Goal: Information Seeking & Learning: Learn about a topic

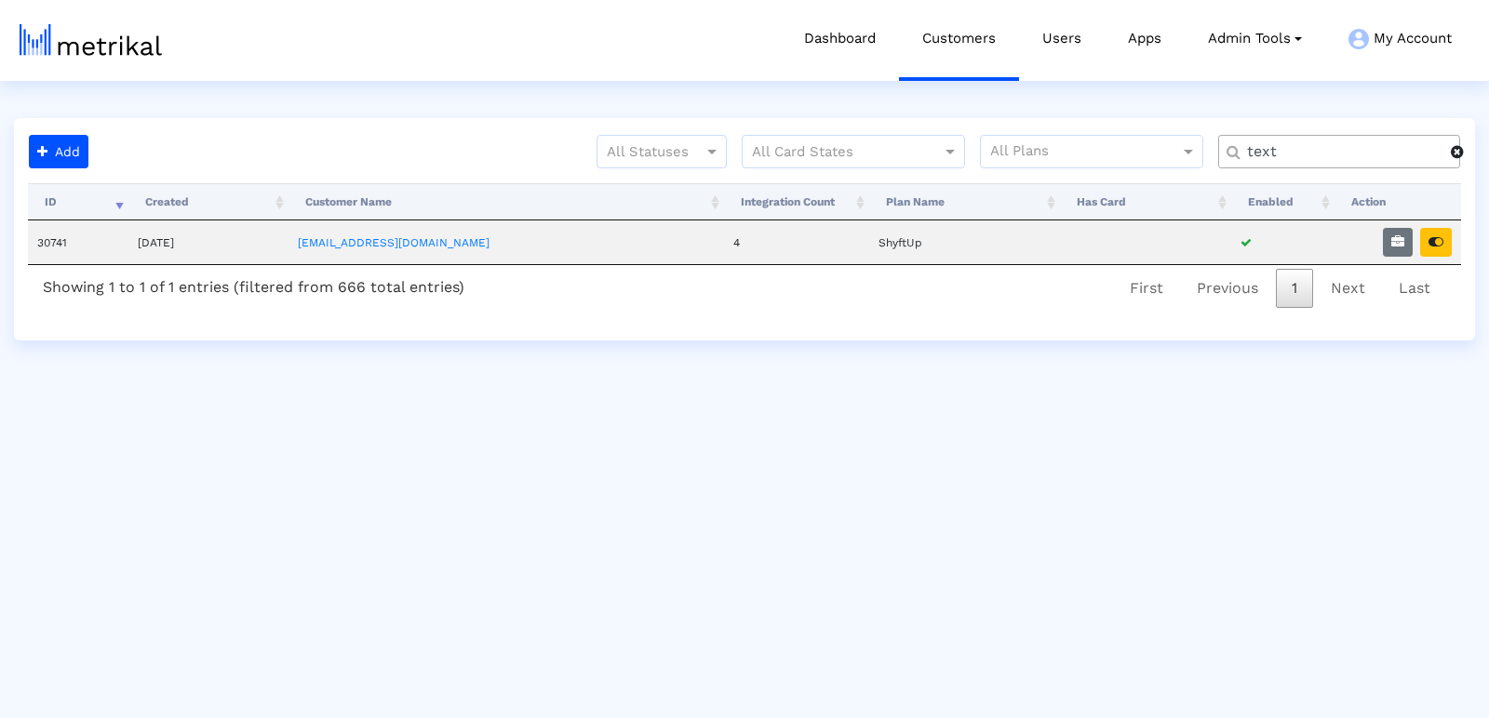
click at [1269, 152] on input "text" at bounding box center [1342, 152] width 217 height 20
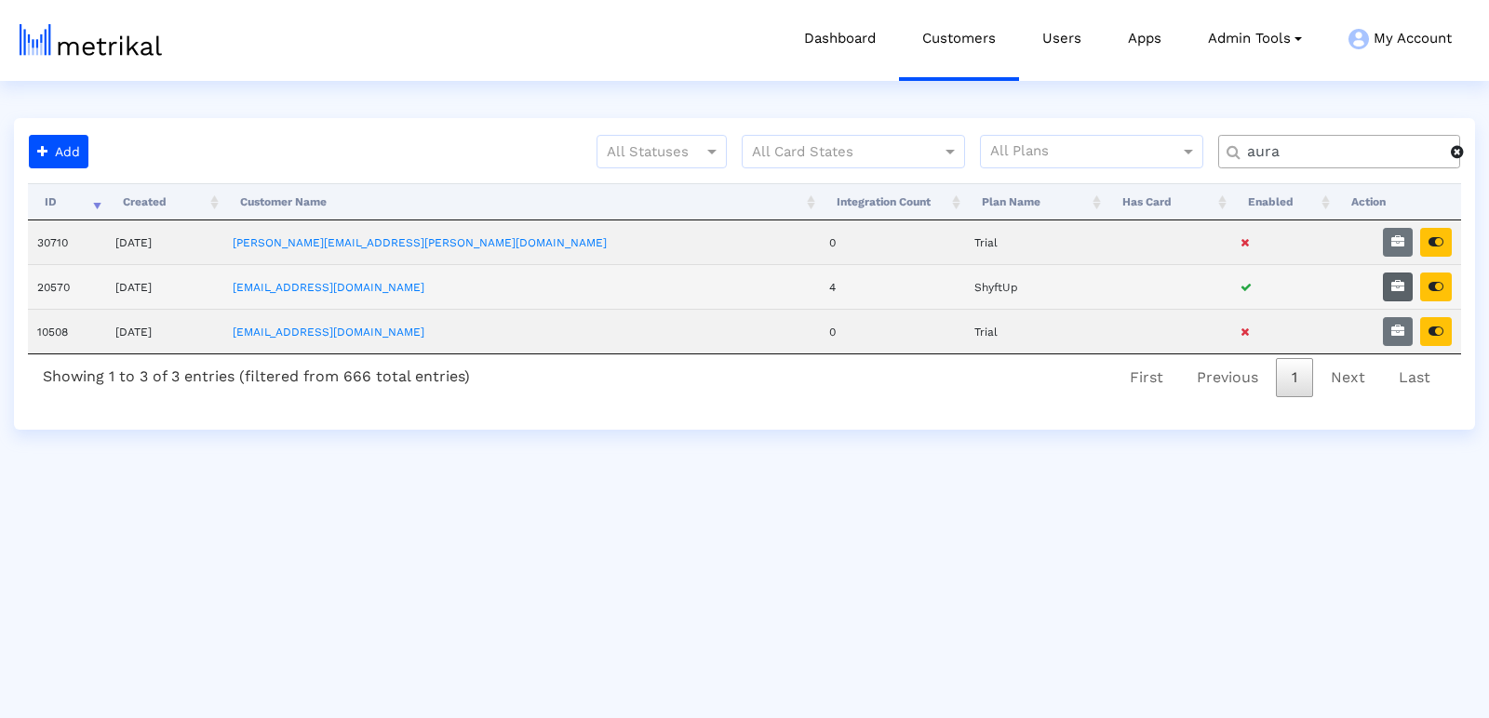
type input "aura"
click at [1395, 288] on icon "button" at bounding box center [1397, 286] width 13 height 13
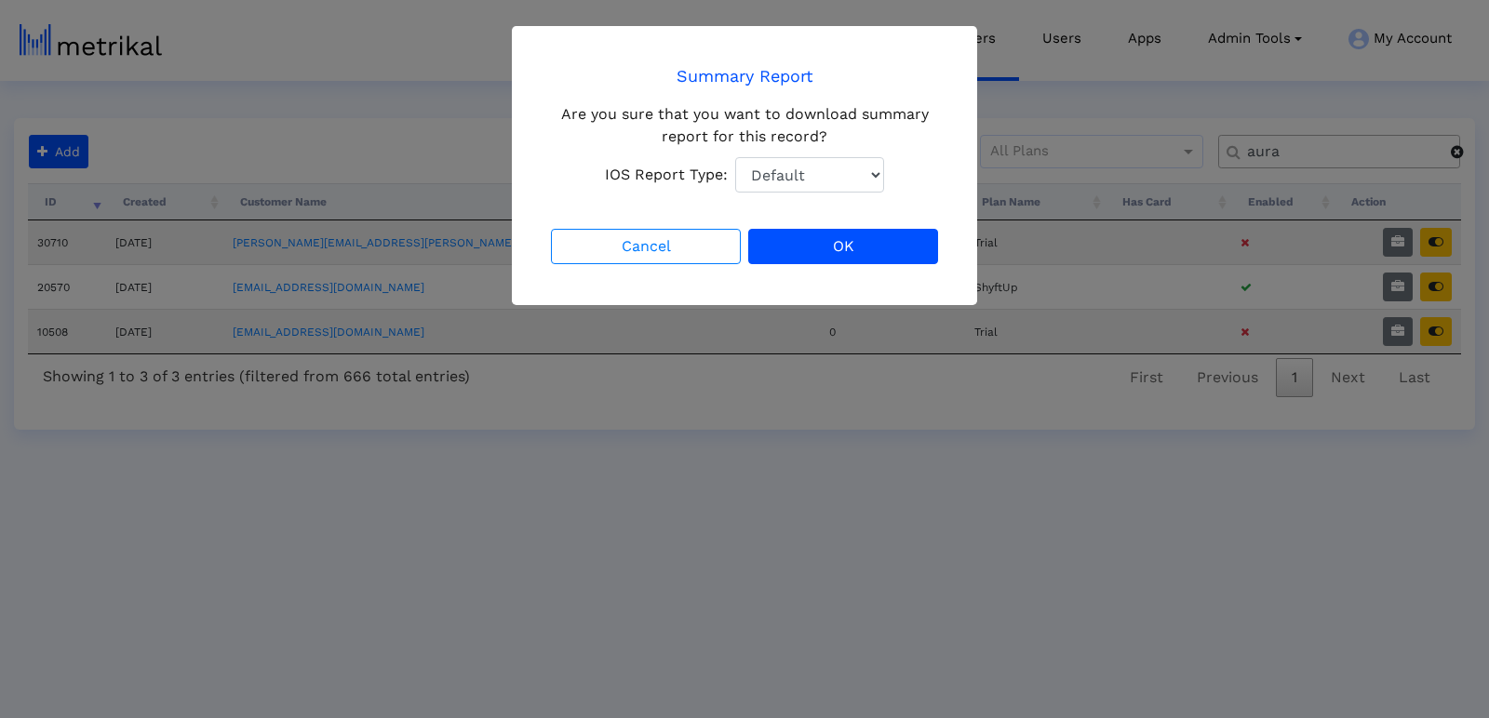
drag, startPoint x: 780, startPoint y: 223, endPoint x: 780, endPoint y: 213, distance: 10.2
click at [780, 222] on crea-confirmation-dialog "Summary Report Are you sure that you want to download summary report for this r…" at bounding box center [744, 165] width 395 height 205
click at [780, 185] on select "Default Total Downloads New Downloads Redownloads" at bounding box center [809, 174] width 149 height 35
select select "1: 1"
click at [735, 157] on select "Default Total Downloads New Downloads Redownloads" at bounding box center [809, 174] width 149 height 35
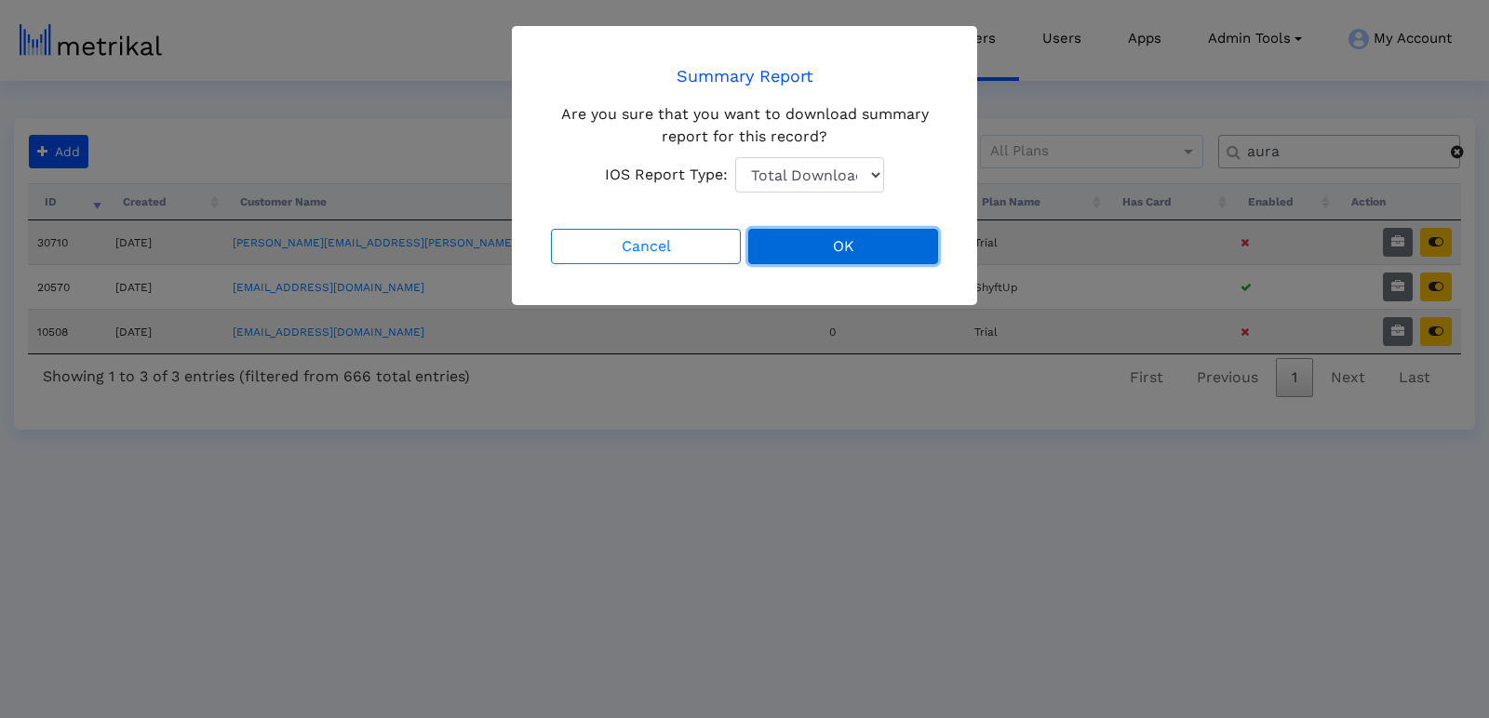
click at [799, 249] on button "OK" at bounding box center [843, 246] width 190 height 35
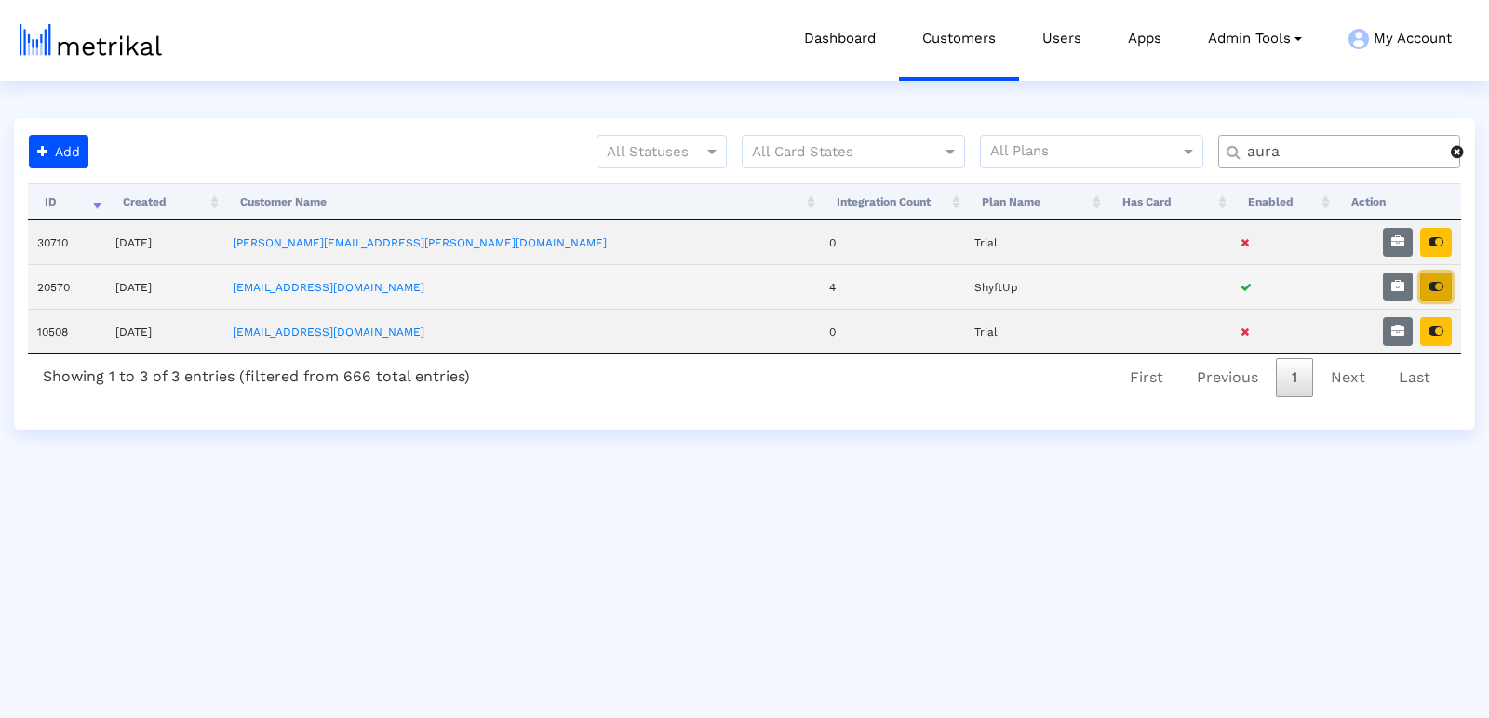
click at [1435, 291] on button "button" at bounding box center [1436, 287] width 32 height 29
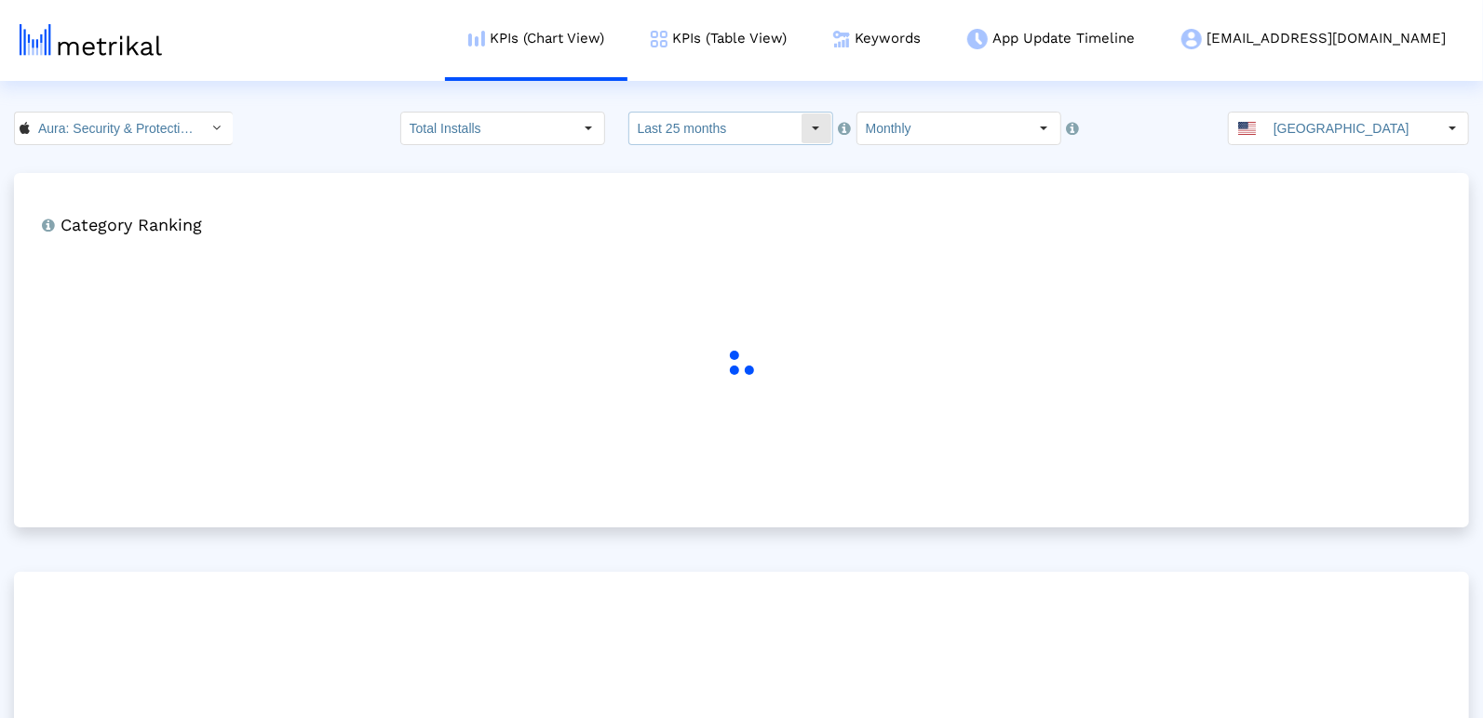
click at [715, 122] on input "Last 25 months" at bounding box center [714, 129] width 171 height 32
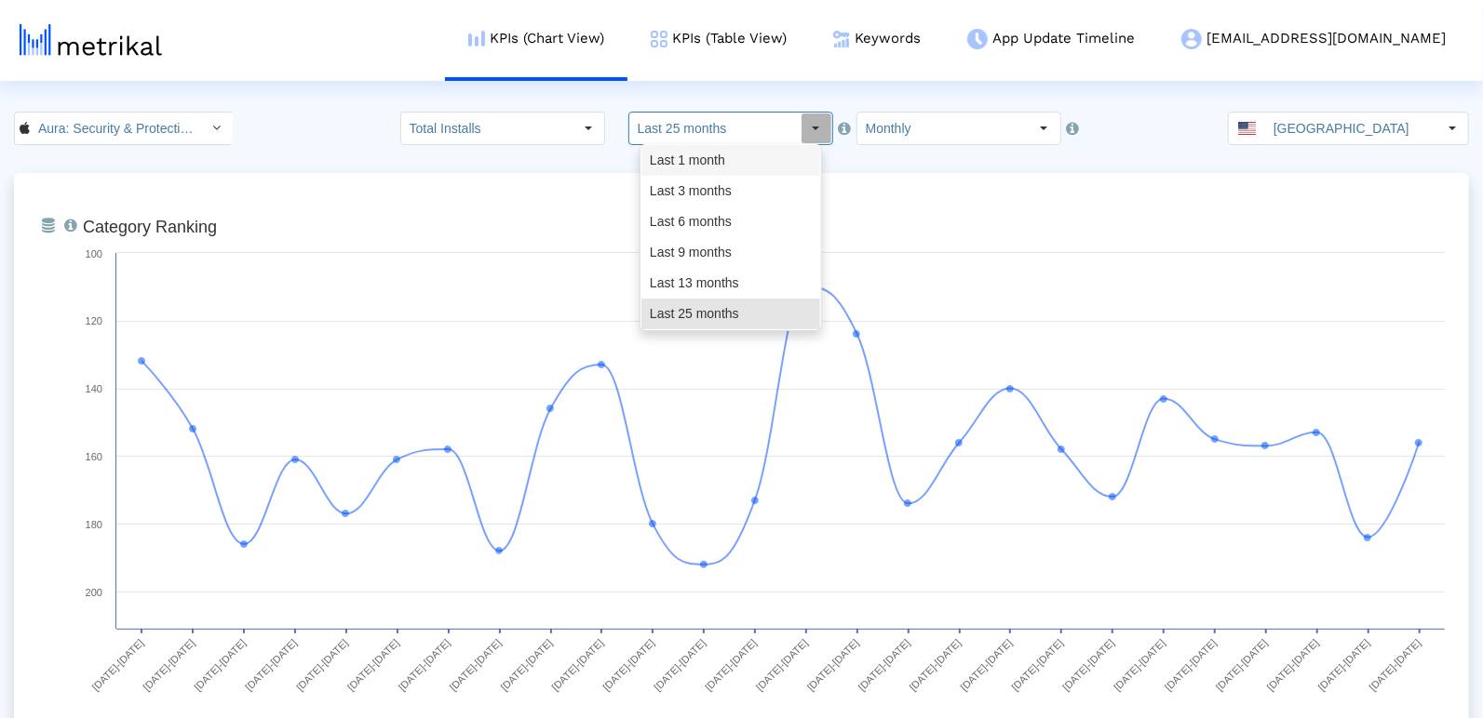
click at [725, 155] on div "Last 1 month" at bounding box center [730, 160] width 179 height 31
type input "Last 1 month"
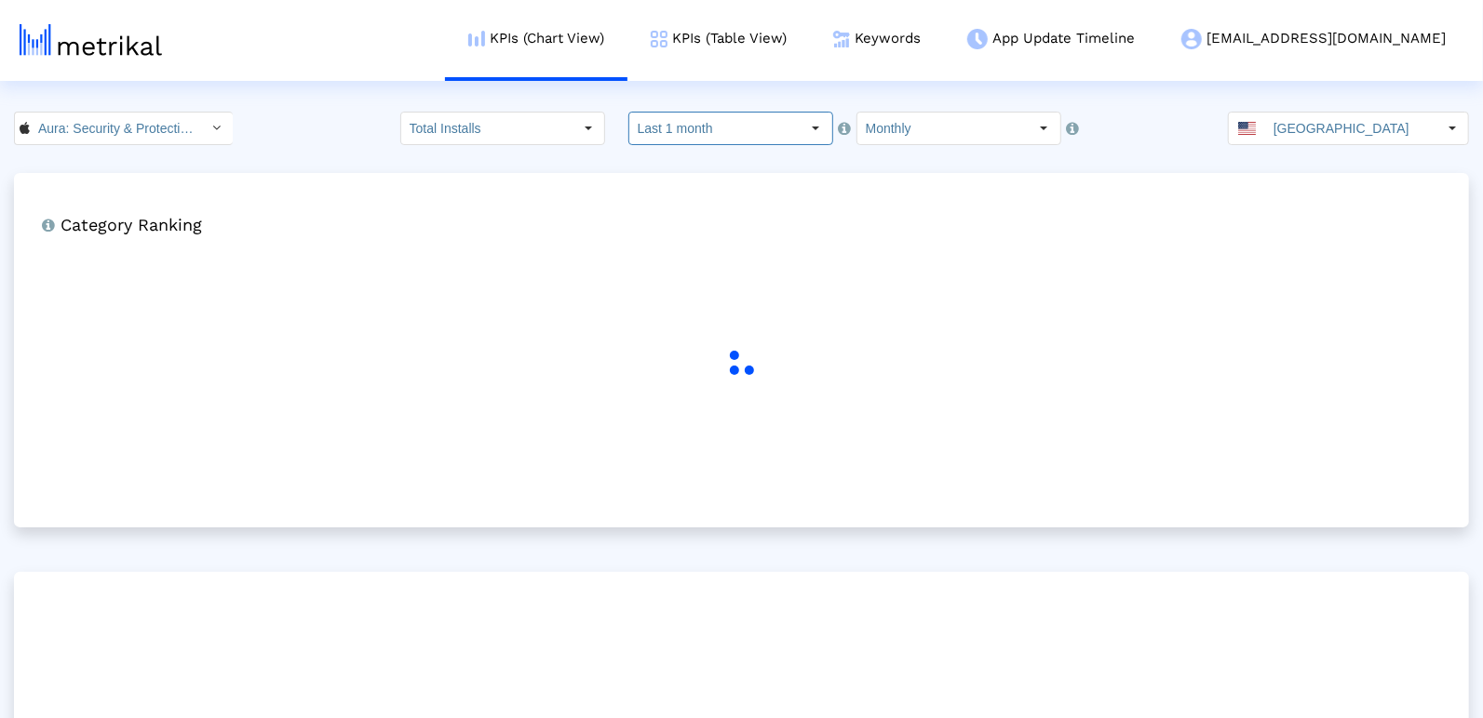
click at [896, 135] on input "Monthly" at bounding box center [942, 129] width 171 height 32
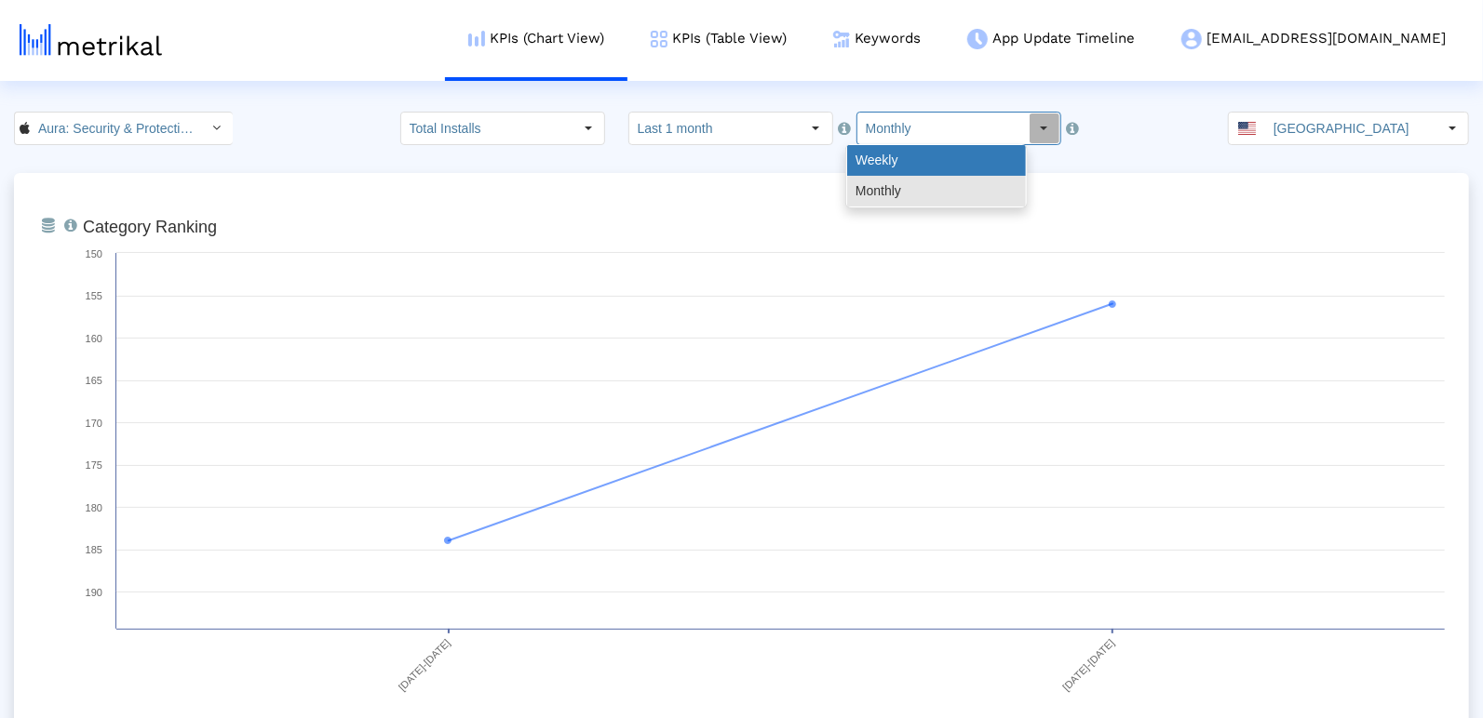
click at [891, 164] on div "Weekly" at bounding box center [936, 160] width 179 height 31
type input "Weekly"
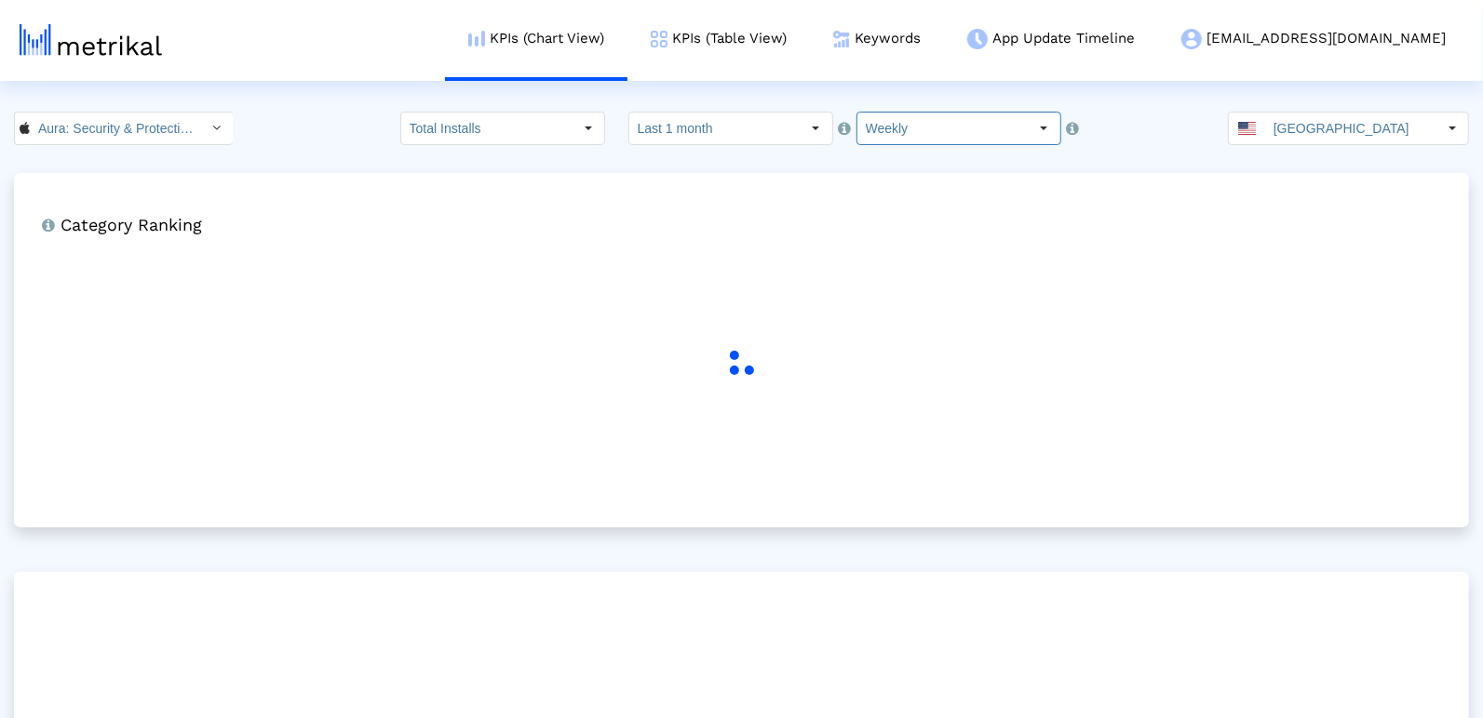
click at [777, 150] on crea-index "Aura: Security & Protection < 1547735089 > Total Installs Select how far back f…" at bounding box center [741, 529] width 1483 height 835
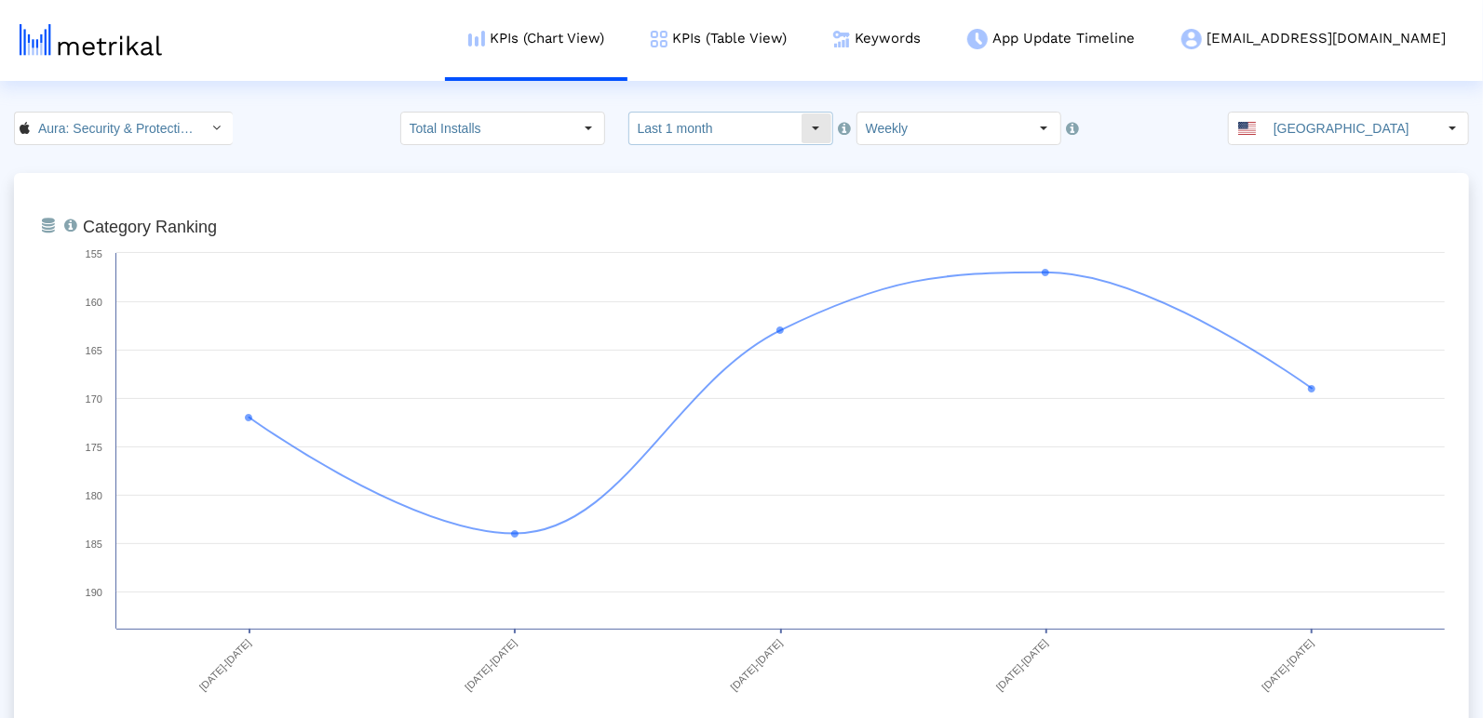
click at [763, 117] on input "Last 1 month" at bounding box center [714, 129] width 171 height 32
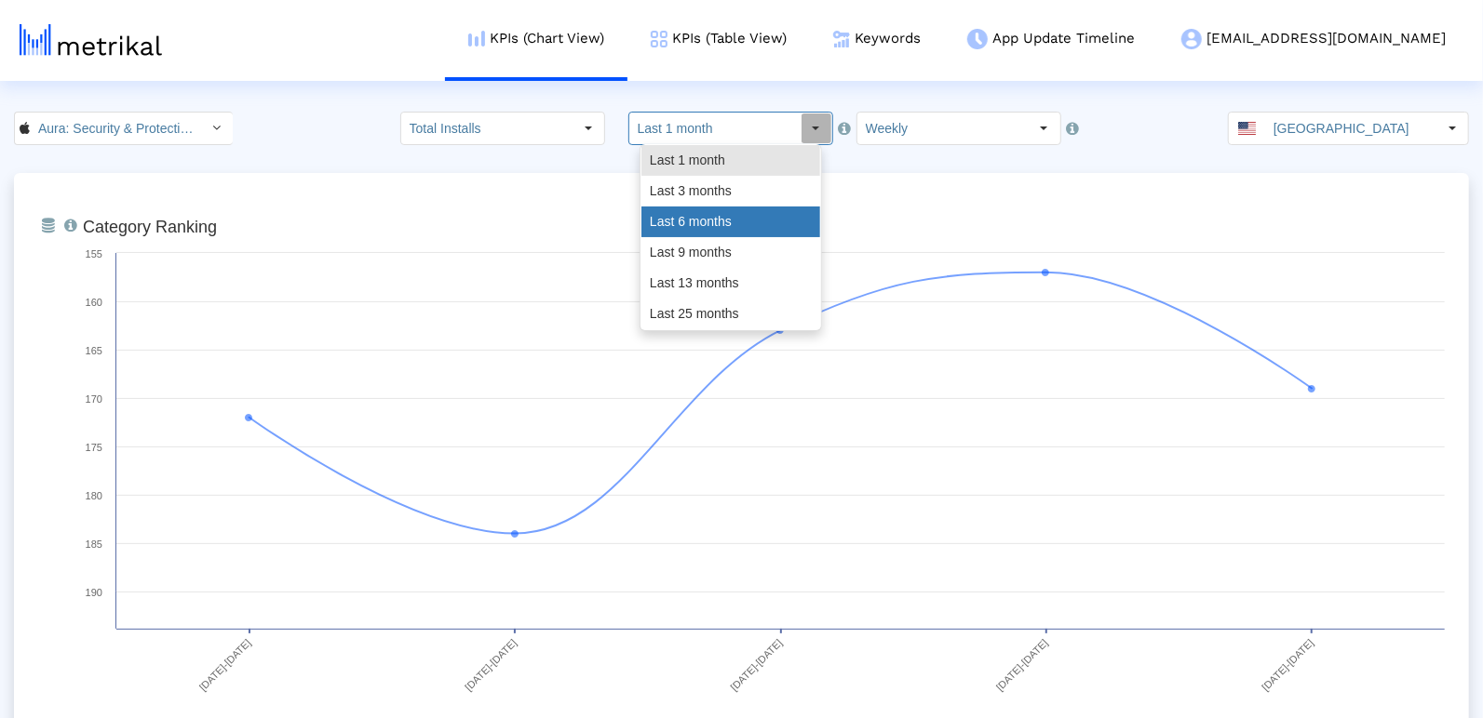
click at [748, 233] on div "Last 6 months" at bounding box center [730, 222] width 179 height 31
type input "Last 6 months"
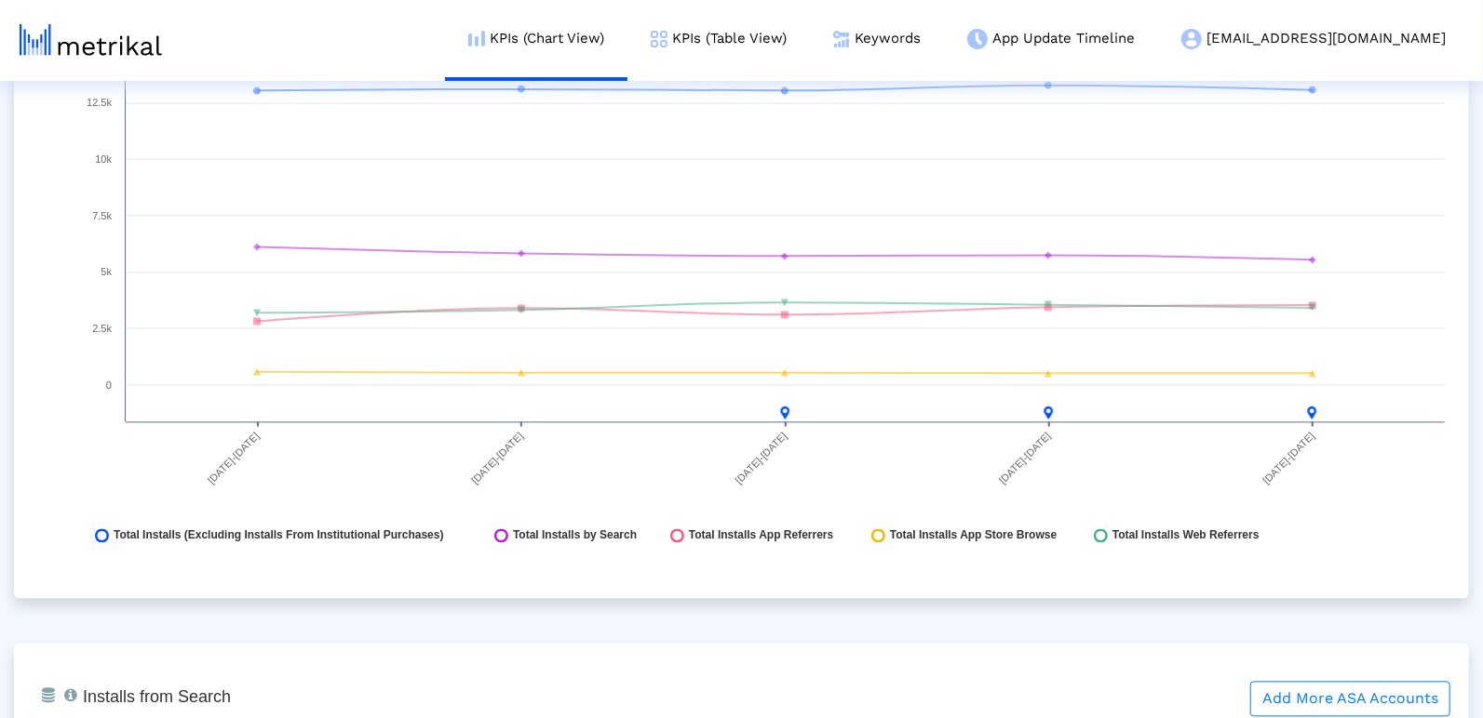
scroll to position [2383, 0]
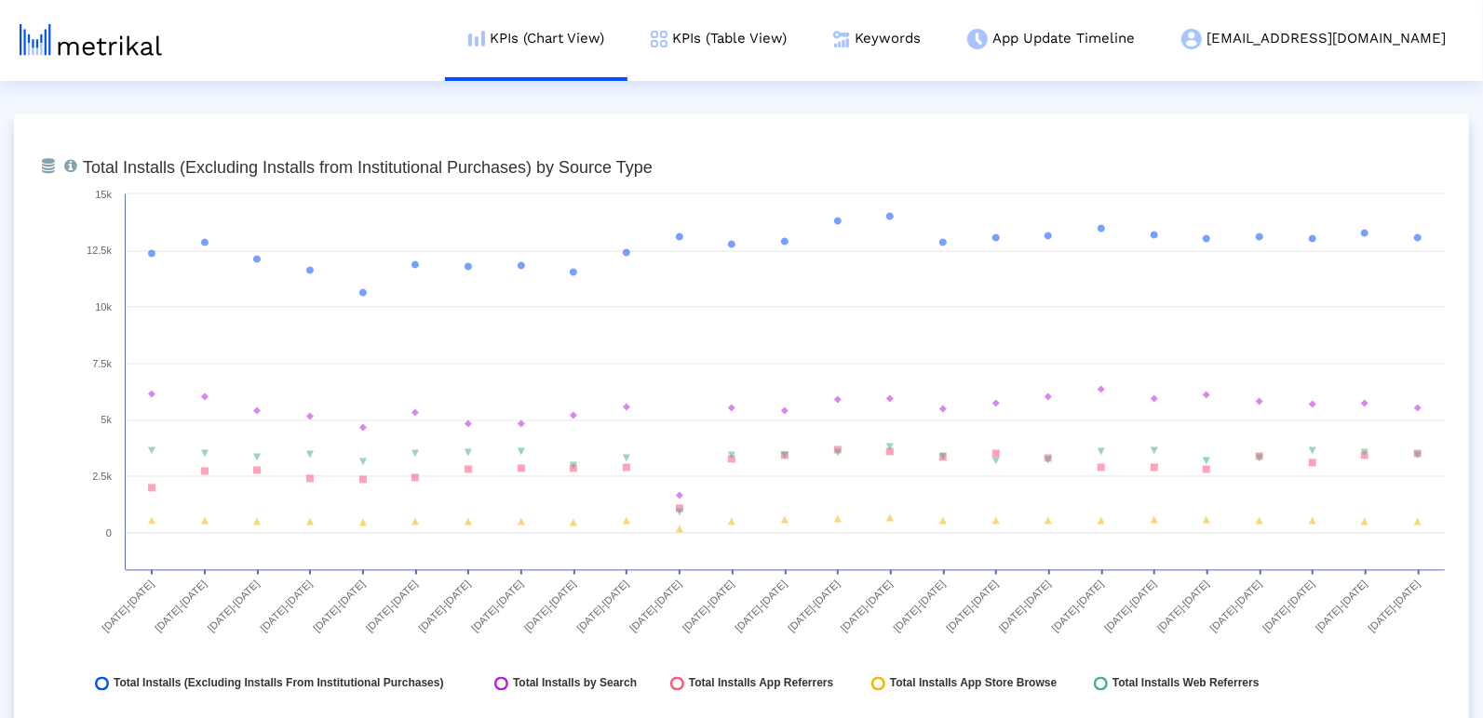
scroll to position [2092, 0]
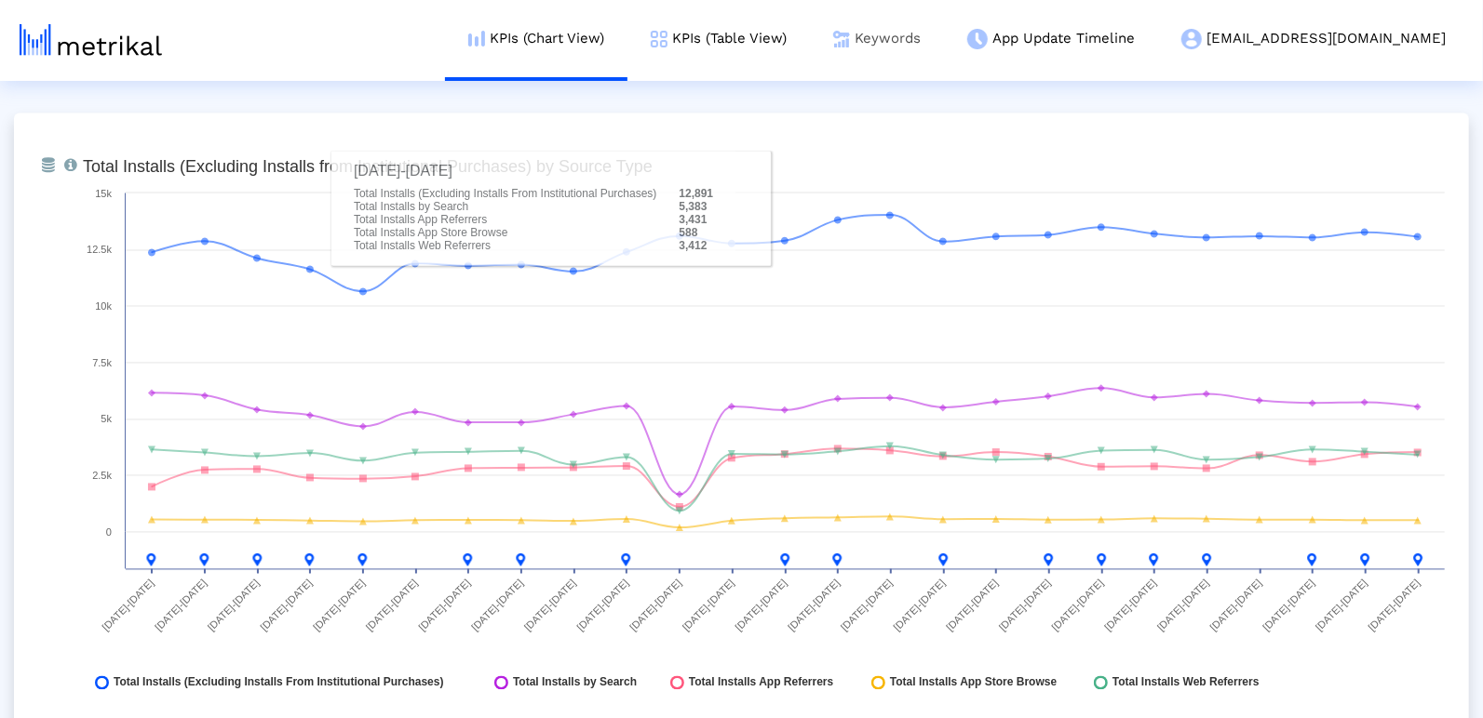
click at [944, 55] on link "Keywords" at bounding box center [877, 38] width 134 height 77
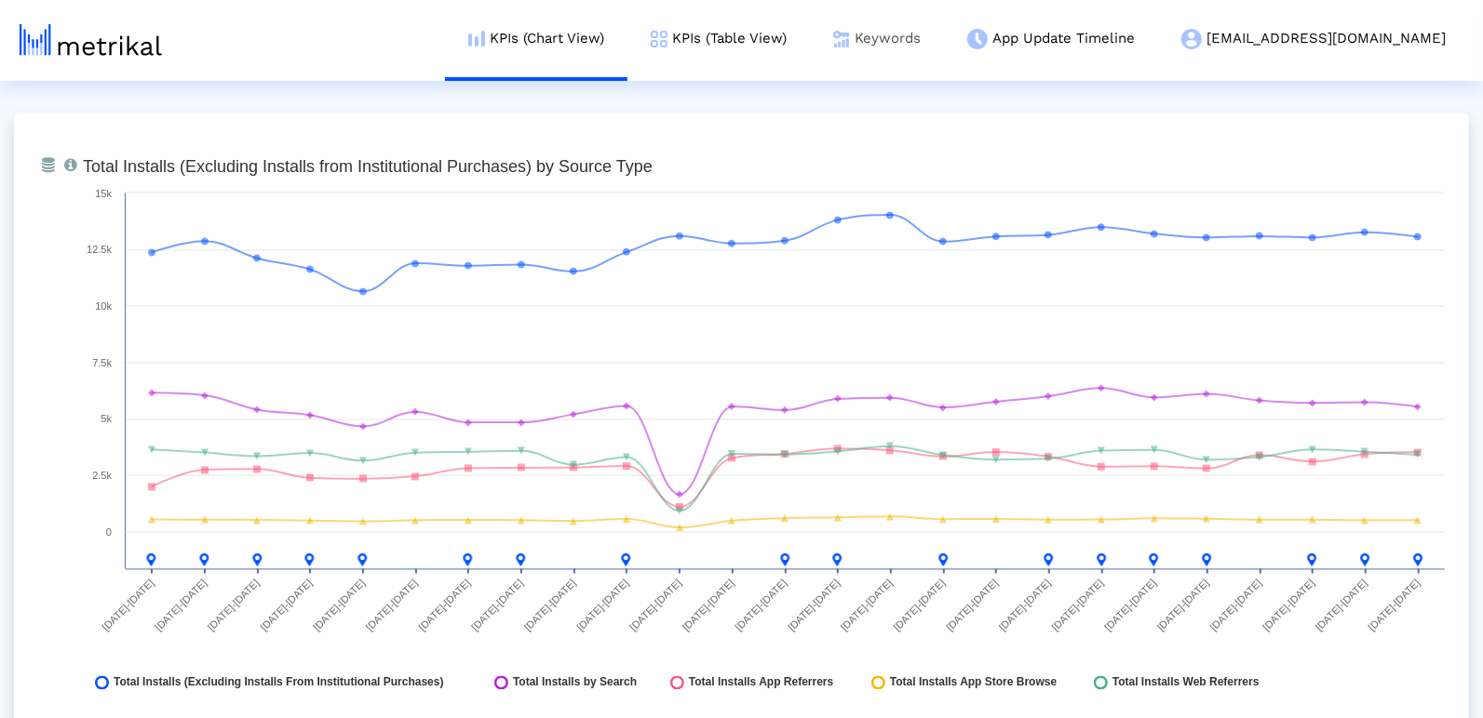
click at [944, 46] on link "Keywords" at bounding box center [877, 38] width 134 height 77
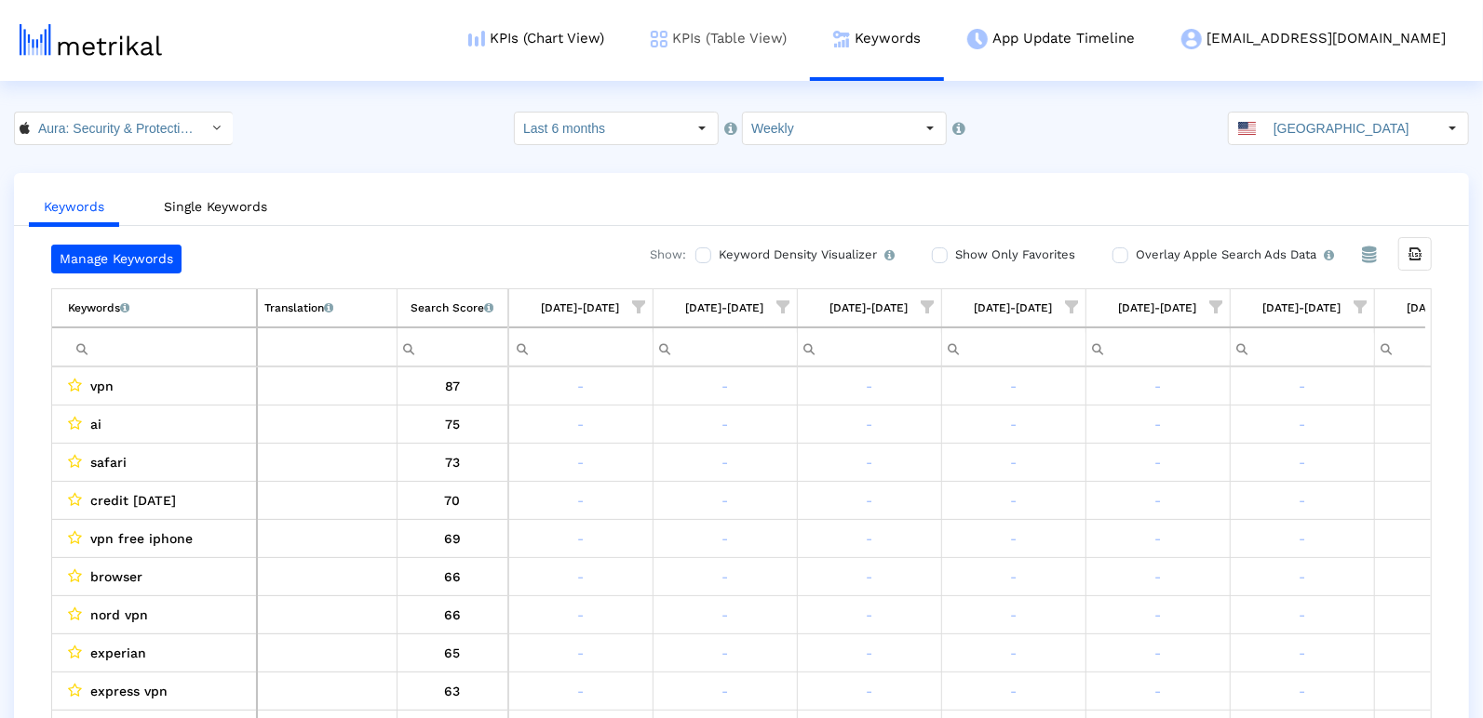
scroll to position [0, 2688]
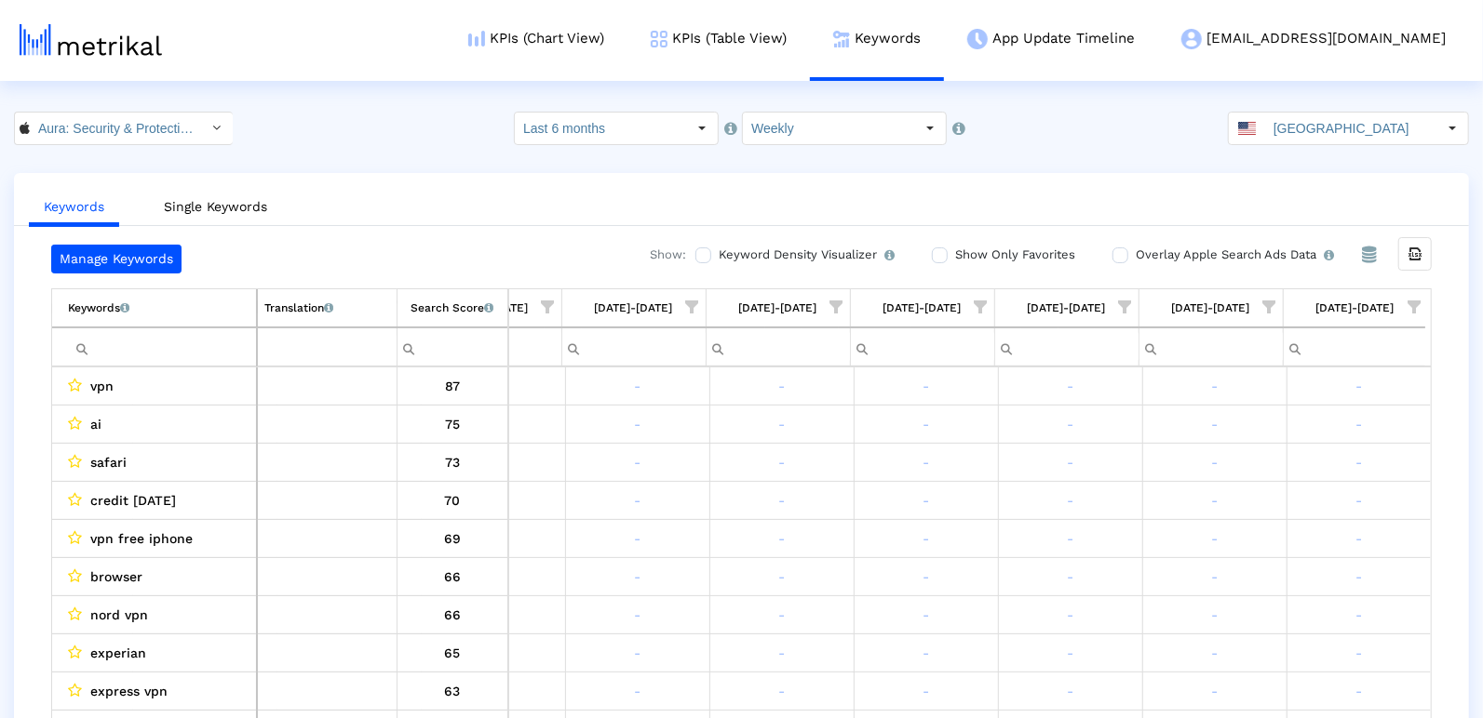
click at [1266, 311] on span "Show filter options for column '08/24/25-08/30/25'" at bounding box center [1269, 307] width 13 height 13
click at [1185, 473] on div "Between 2-3" at bounding box center [1178, 475] width 167 height 36
click at [1119, 604] on div "OK" at bounding box center [1113, 591] width 91 height 29
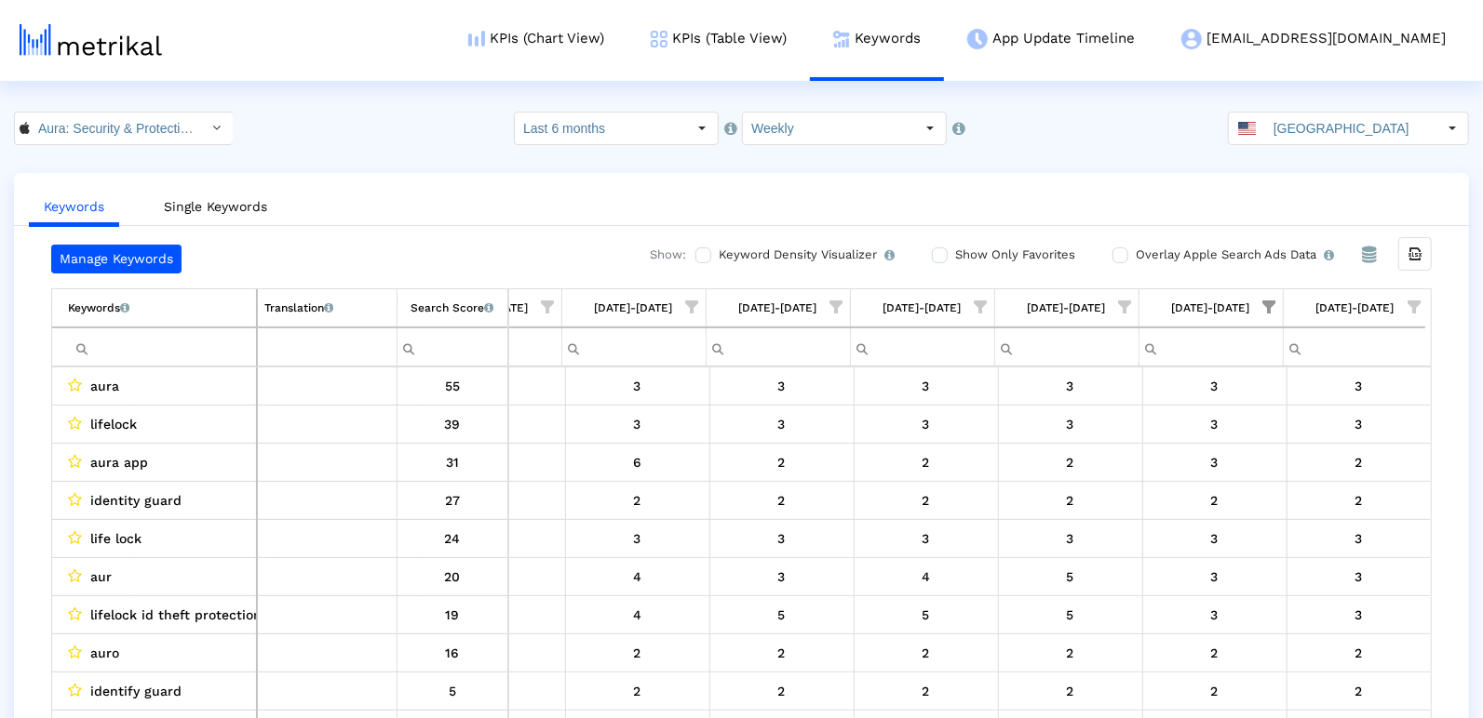
click at [1418, 301] on span "Show filter options for column '08/31/25-09/06/25'" at bounding box center [1413, 307] width 13 height 13
click at [1244, 372] on div "Select All" at bounding box center [1308, 362] width 195 height 37
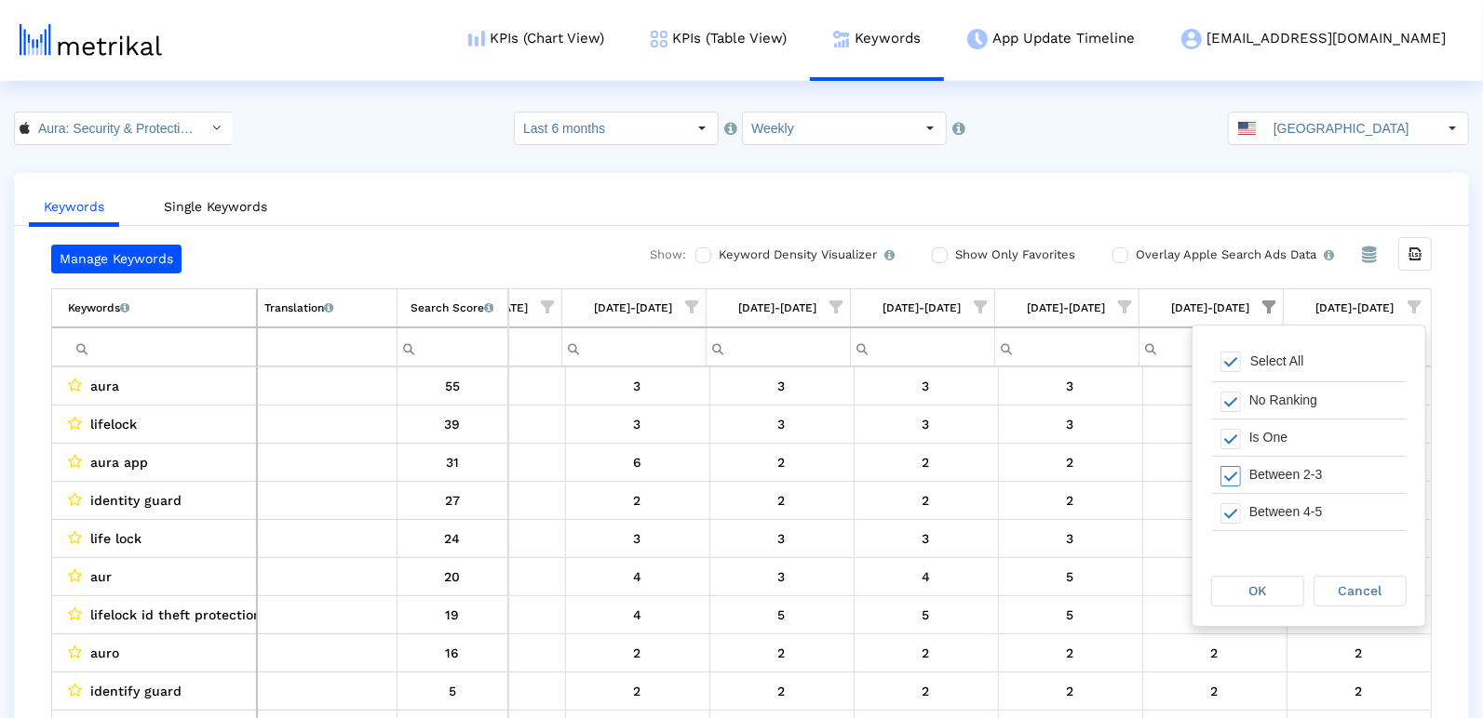
click at [1242, 457] on div "Between 2-3" at bounding box center [1323, 475] width 167 height 36
click at [1248, 580] on div "OK" at bounding box center [1257, 591] width 91 height 29
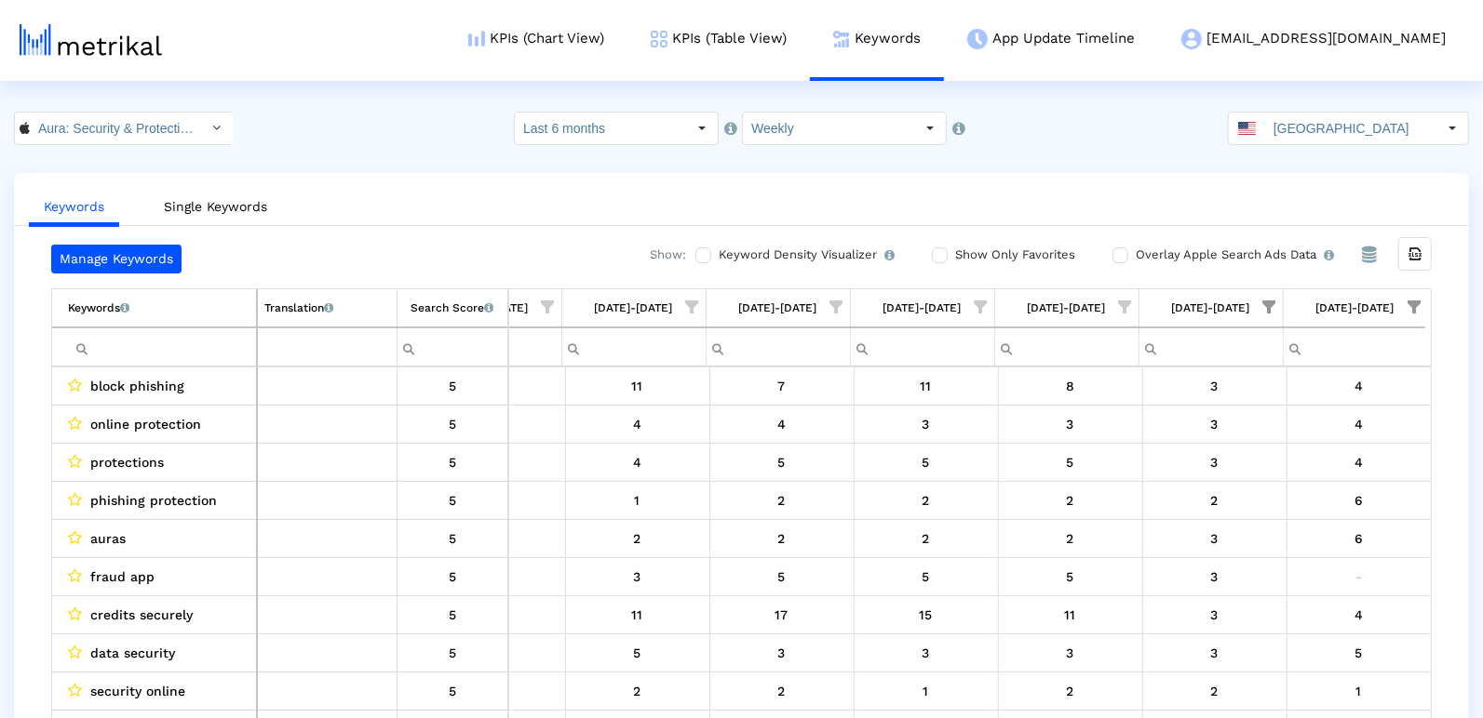
scroll to position [34, 0]
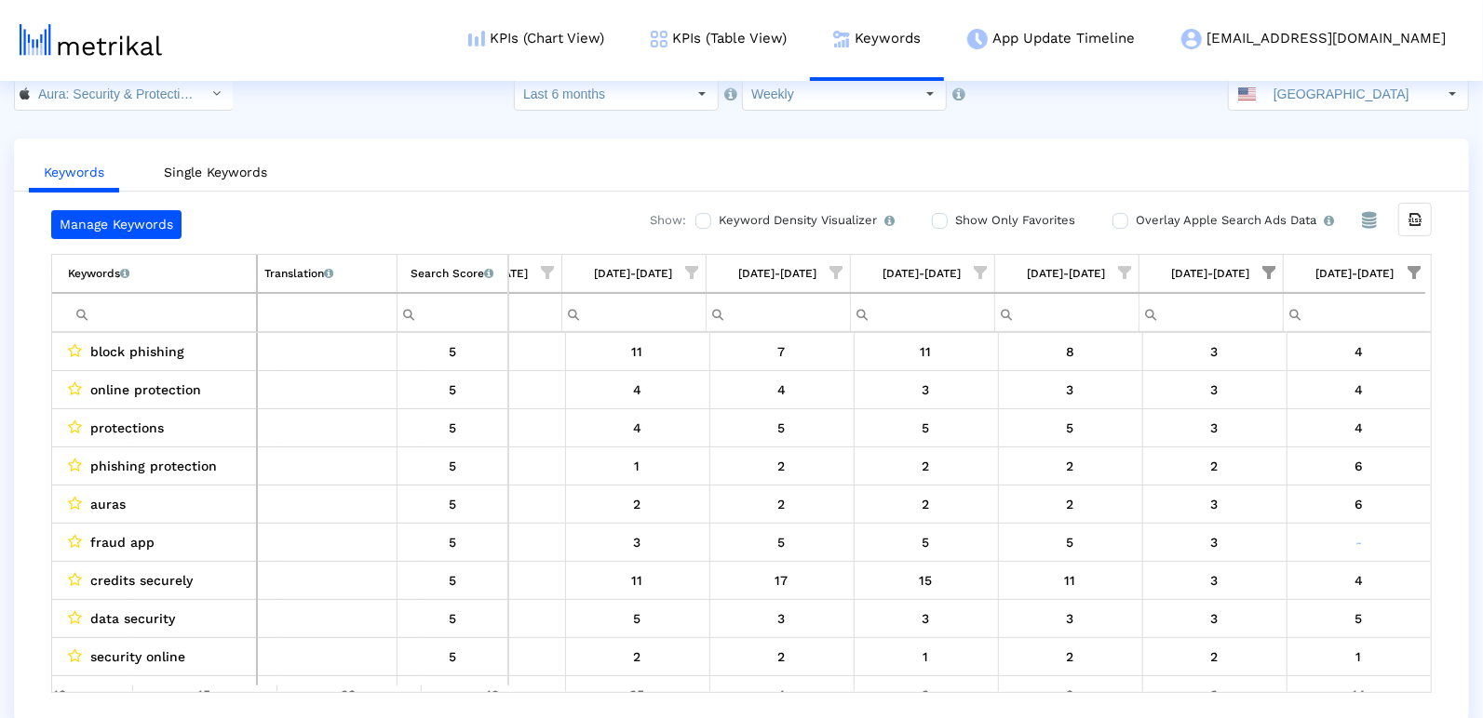
click at [1276, 267] on span "Show filter options for column '08/24/25-08/30/25'" at bounding box center [1269, 272] width 13 height 13
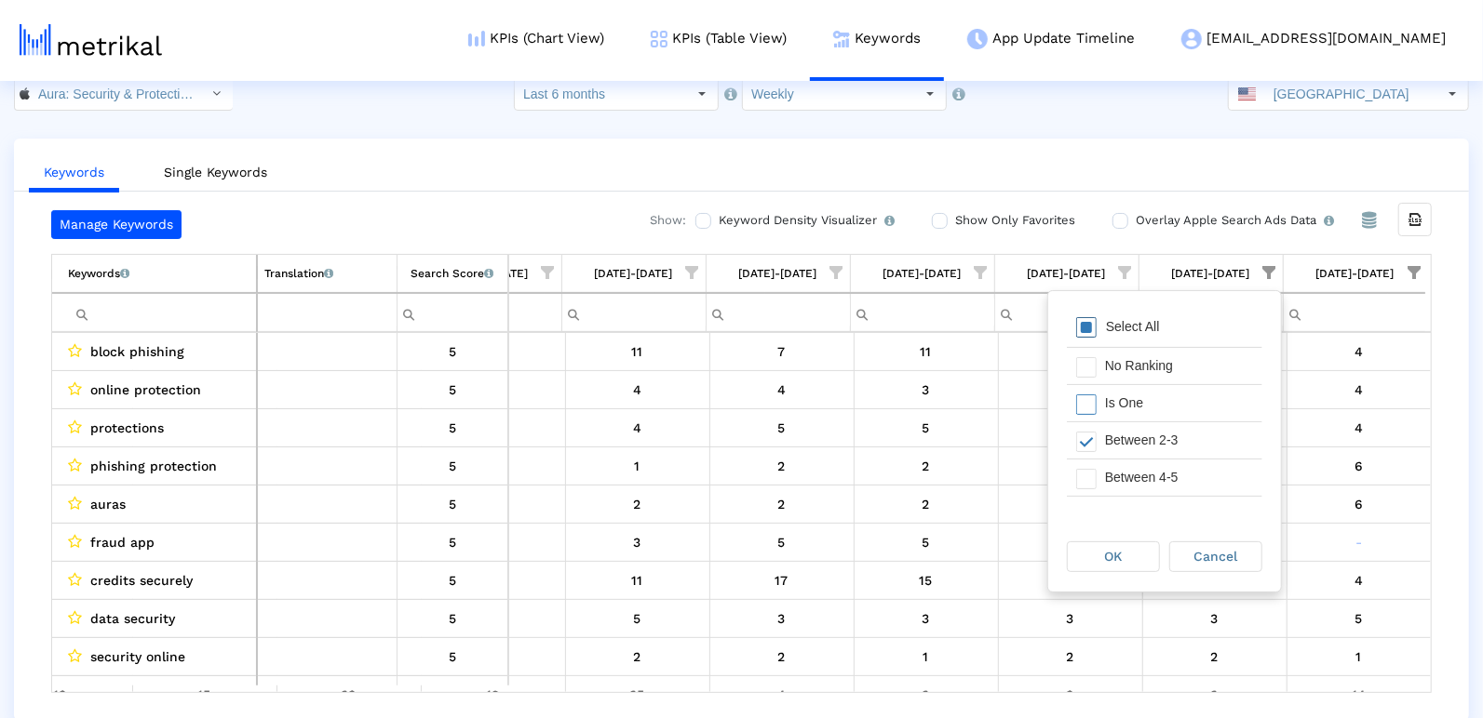
click at [1135, 326] on div "Select All" at bounding box center [1132, 327] width 73 height 16
click at [1127, 562] on div "OK" at bounding box center [1113, 557] width 91 height 29
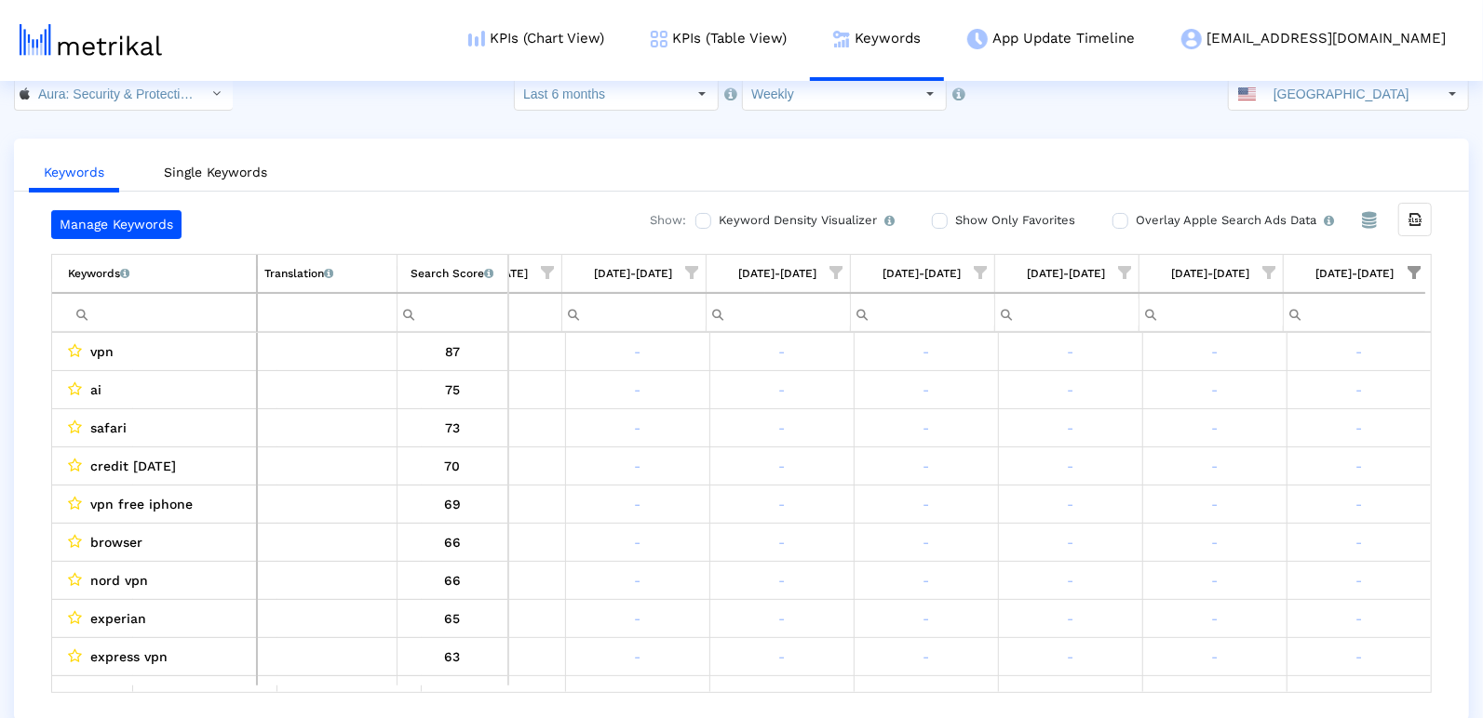
click at [1409, 267] on span "Show filter options for column '08/31/25-09/06/25'" at bounding box center [1413, 272] width 13 height 13
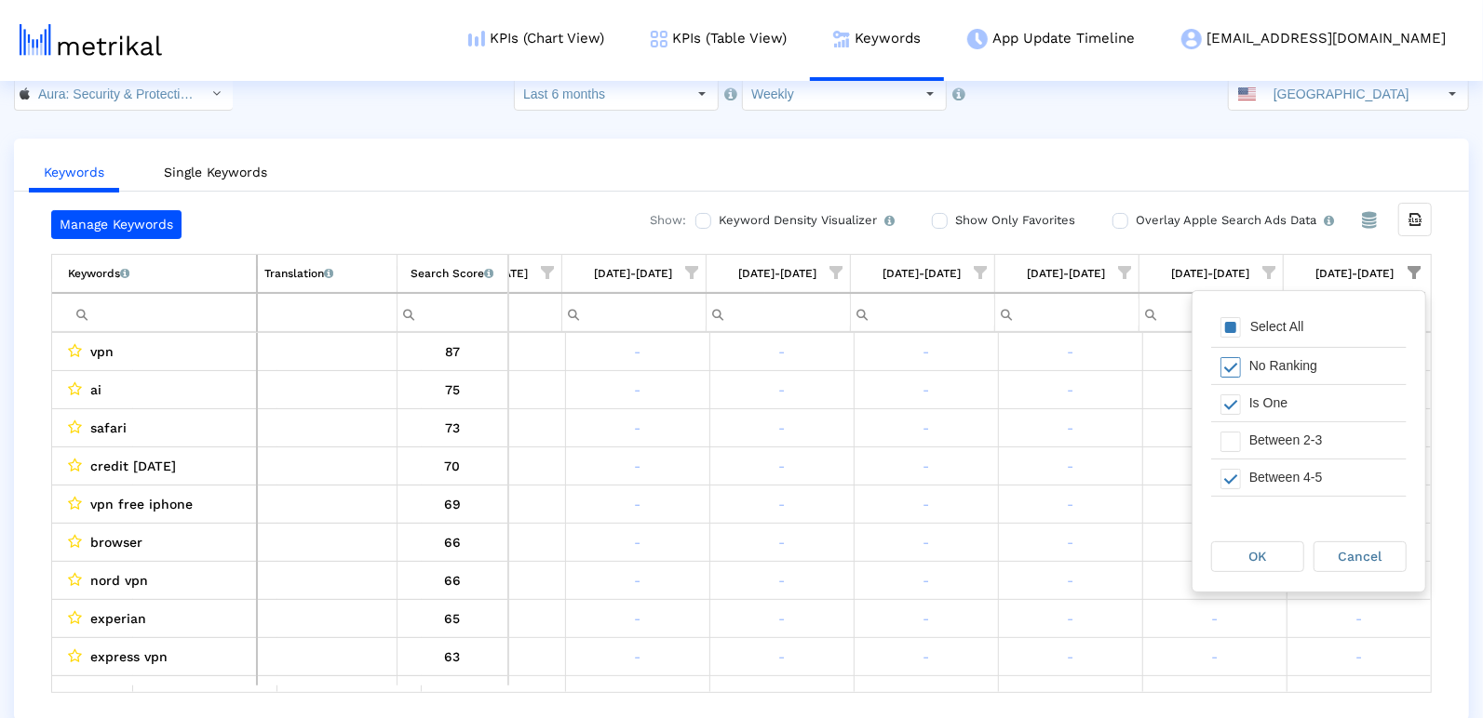
click at [1230, 348] on div "Filter options" at bounding box center [1225, 366] width 29 height 36
click at [1229, 331] on span "Filter options" at bounding box center [1230, 327] width 20 height 20
click at [1229, 330] on span "Filter options" at bounding box center [1230, 327] width 20 height 20
click at [1229, 410] on span "Filter options" at bounding box center [1230, 405] width 20 height 20
click at [1229, 438] on span "Filter options" at bounding box center [1230, 442] width 20 height 20
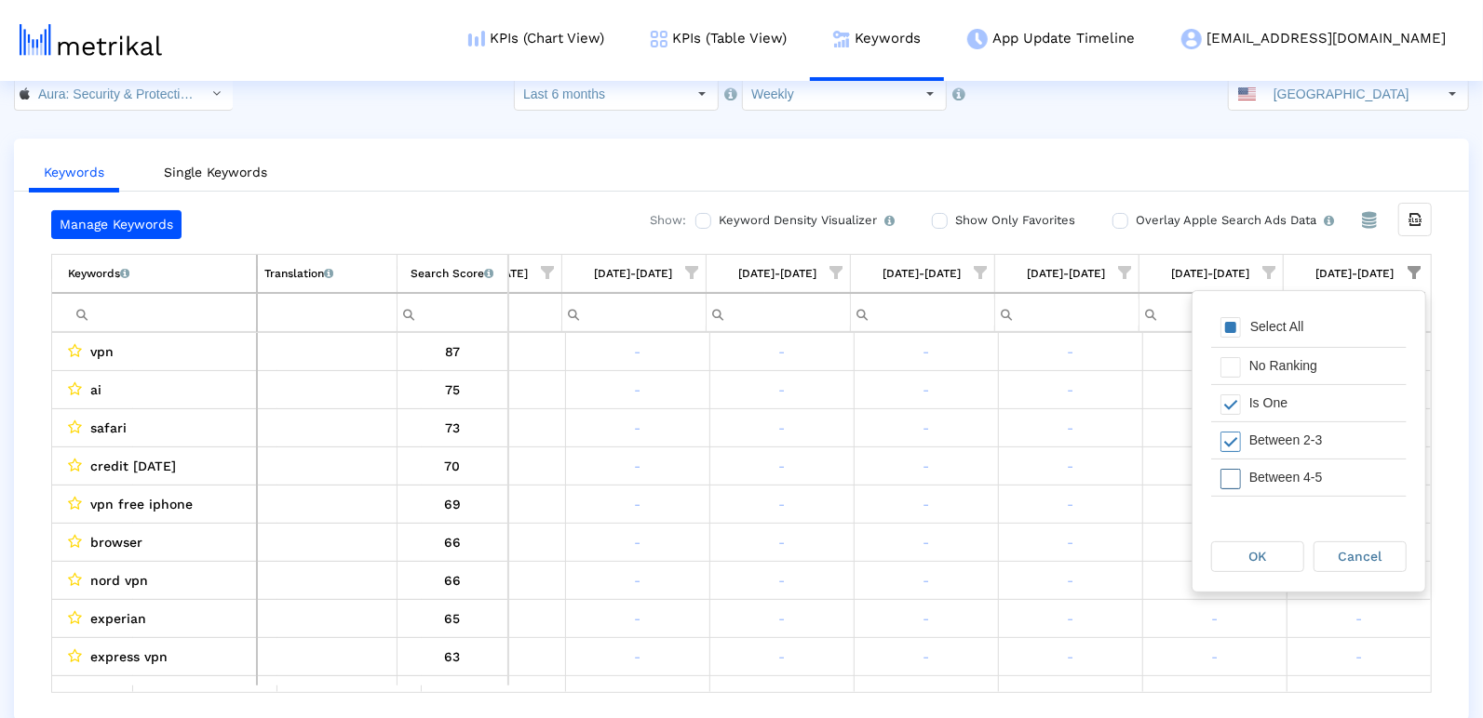
click at [1229, 477] on span "Filter options" at bounding box center [1230, 479] width 20 height 20
click at [1230, 465] on span "Filter options" at bounding box center [1230, 473] width 20 height 20
click at [1241, 564] on div "OK" at bounding box center [1257, 557] width 91 height 29
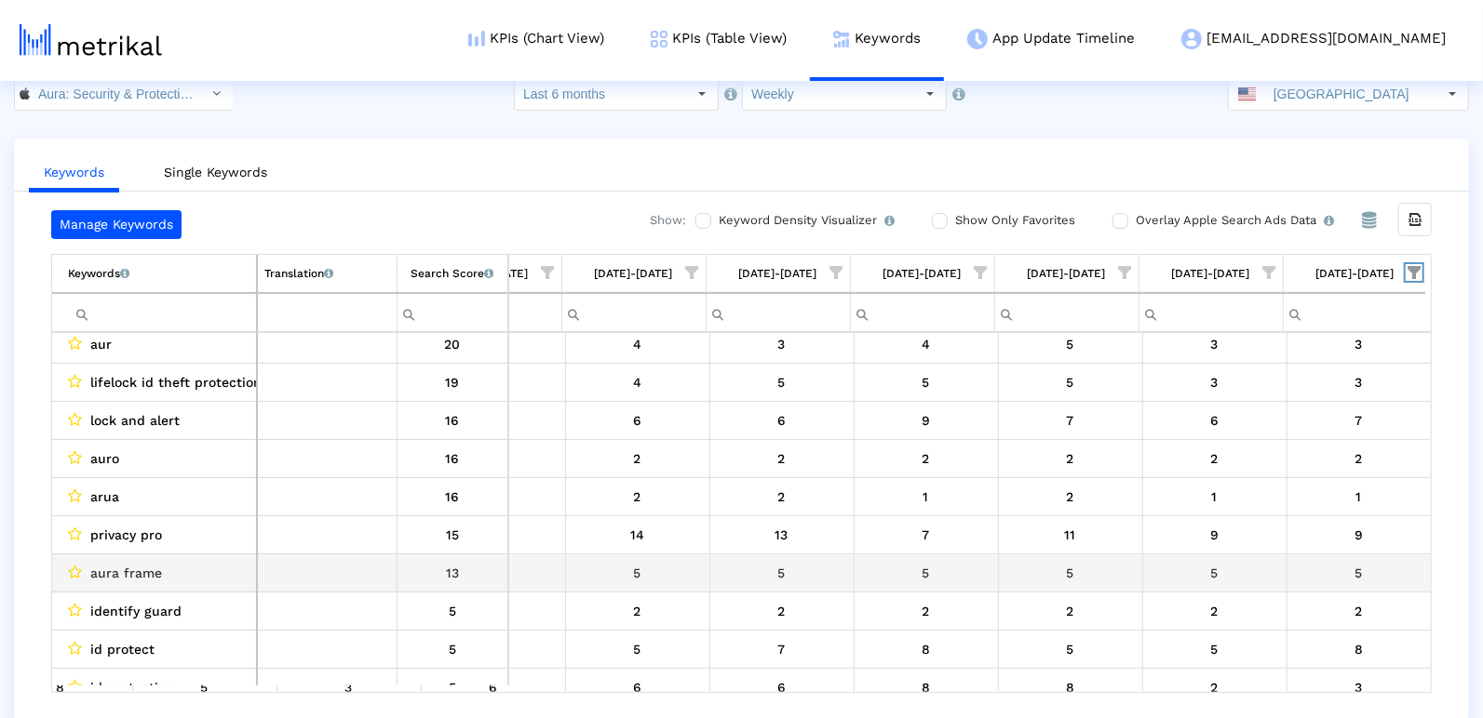
scroll to position [0, 0]
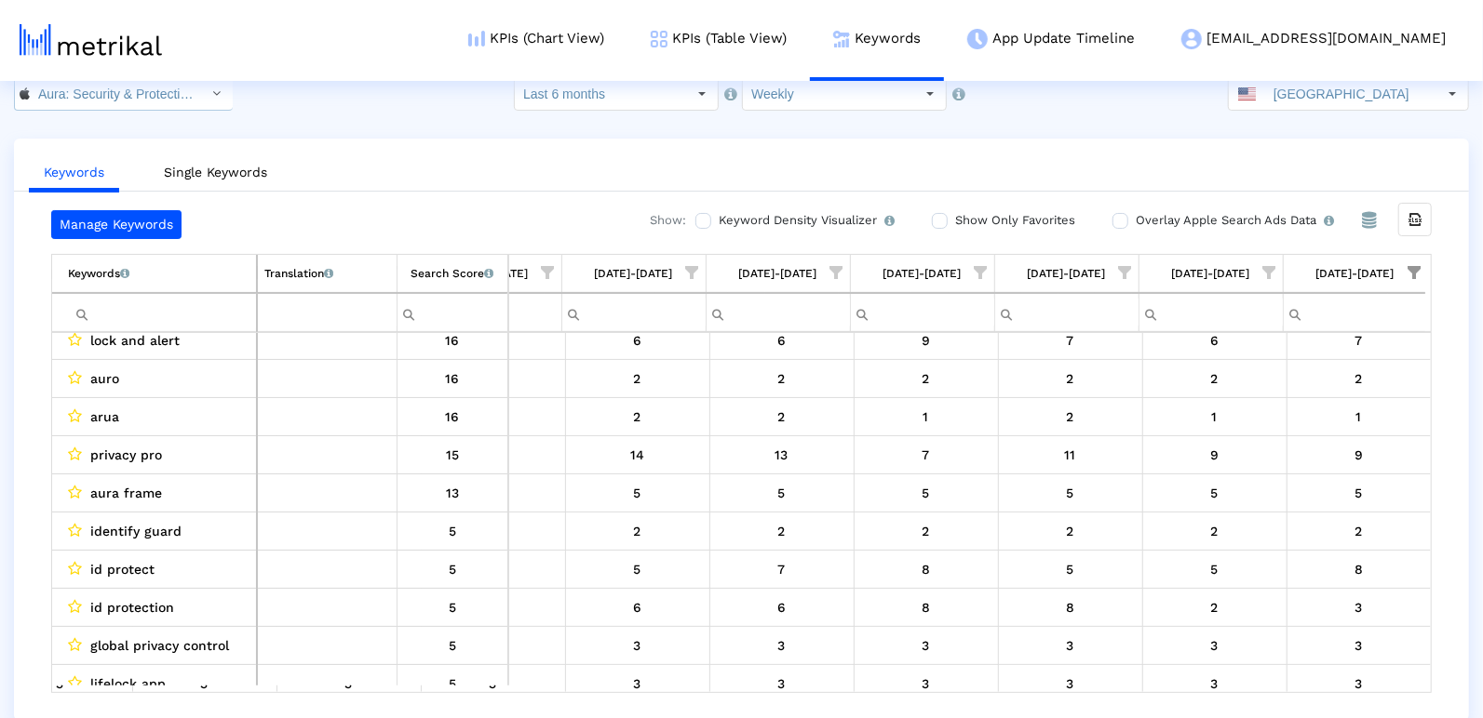
click at [104, 95] on input "Aura: Security & Protection < 1547735089 >" at bounding box center [114, 94] width 168 height 32
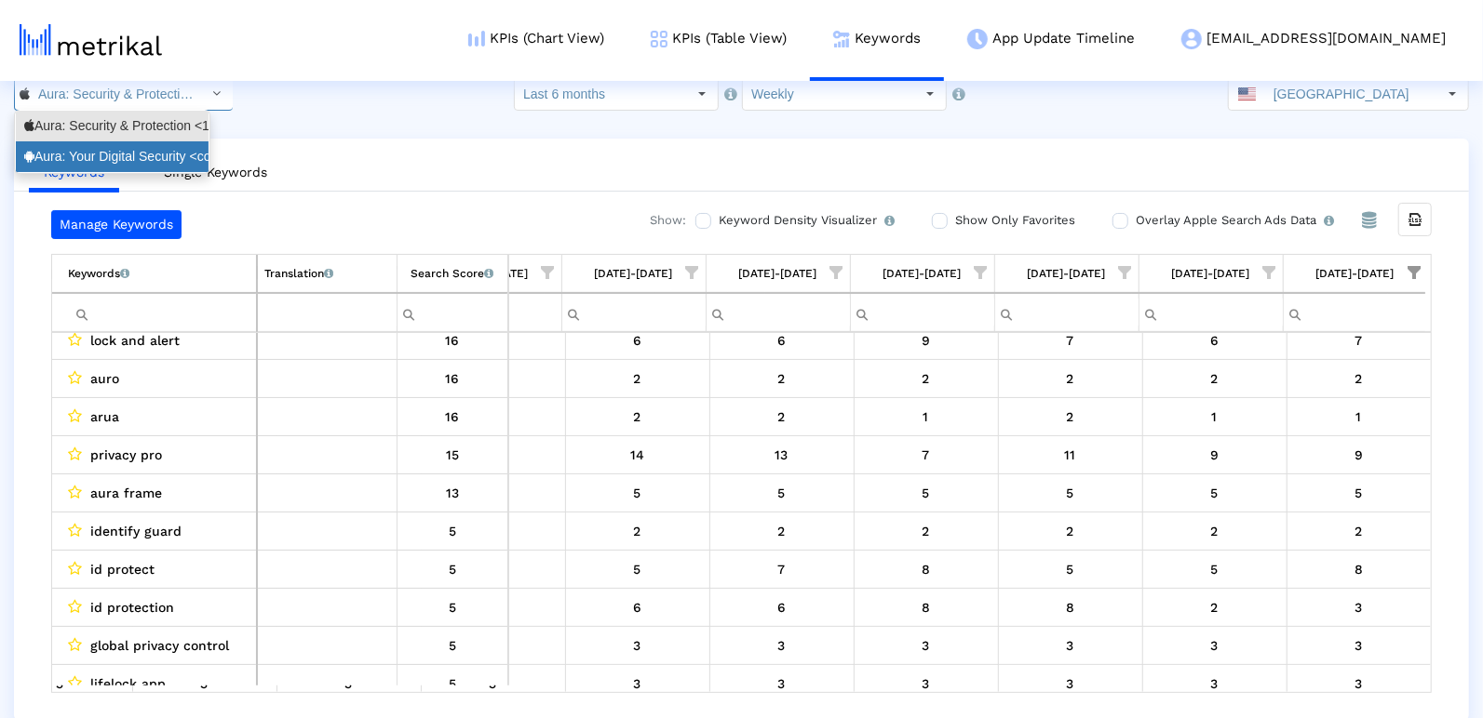
click at [98, 154] on div "Aura: Your Digital Security <com.aura.suite>" at bounding box center [112, 157] width 176 height 18
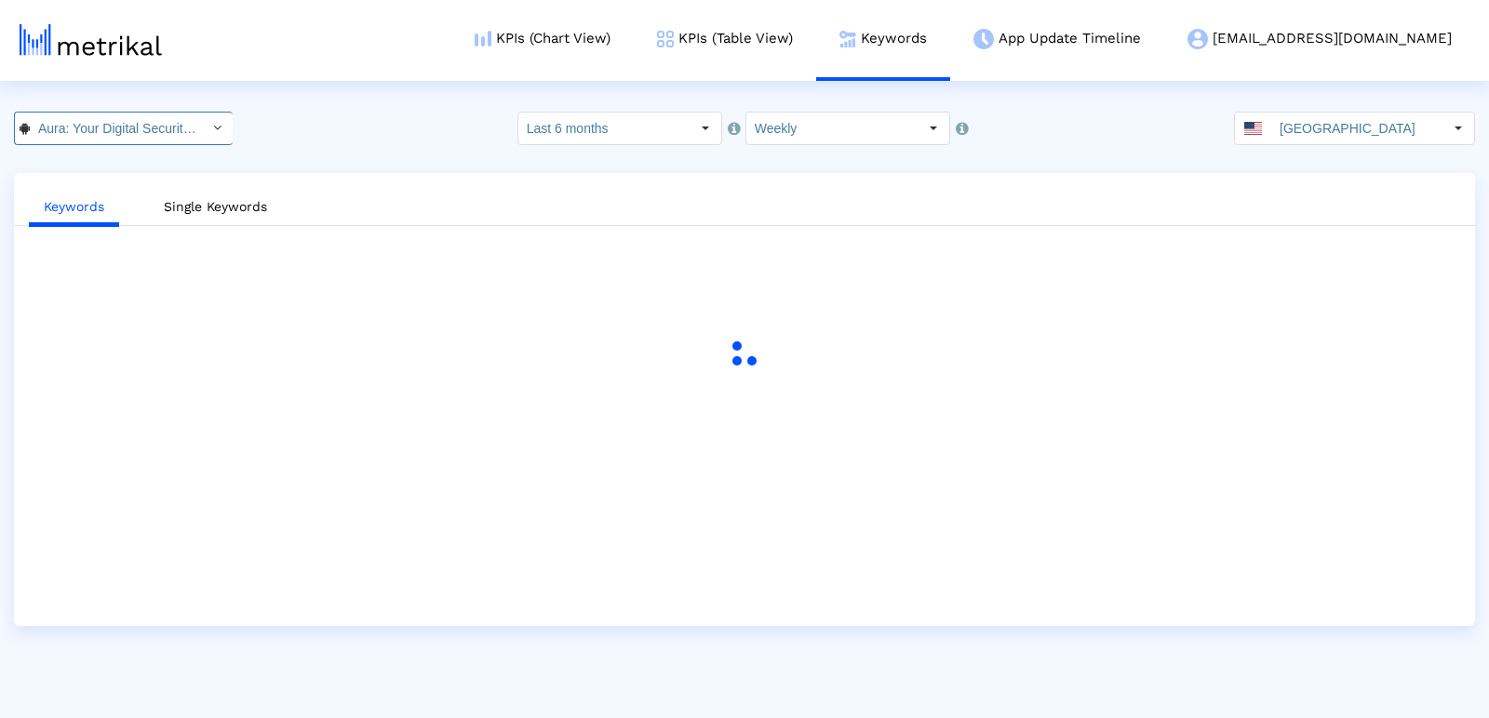
scroll to position [0, 128]
click at [811, 37] on link "KPIs (Table View)" at bounding box center [725, 38] width 182 height 77
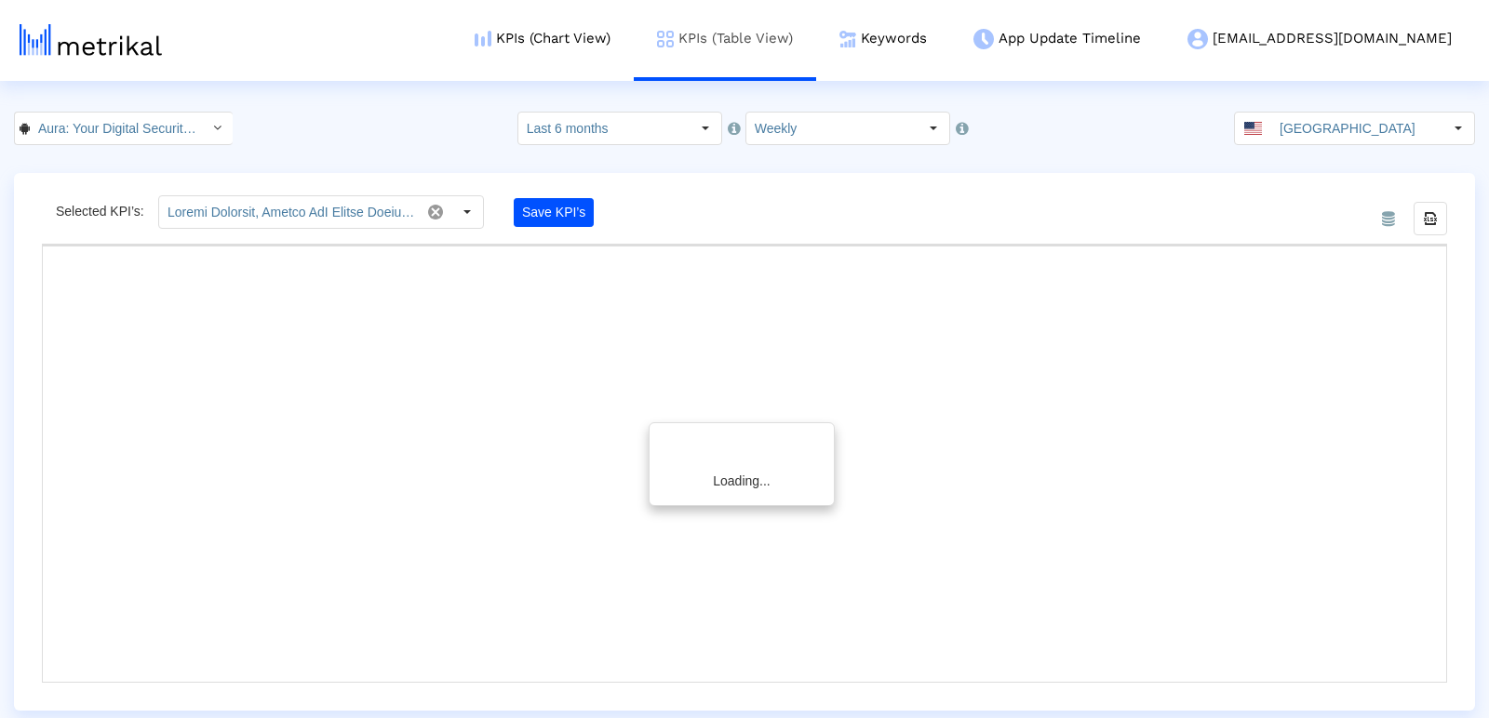
click at [810, 37] on link "KPIs (Table View)" at bounding box center [725, 38] width 182 height 77
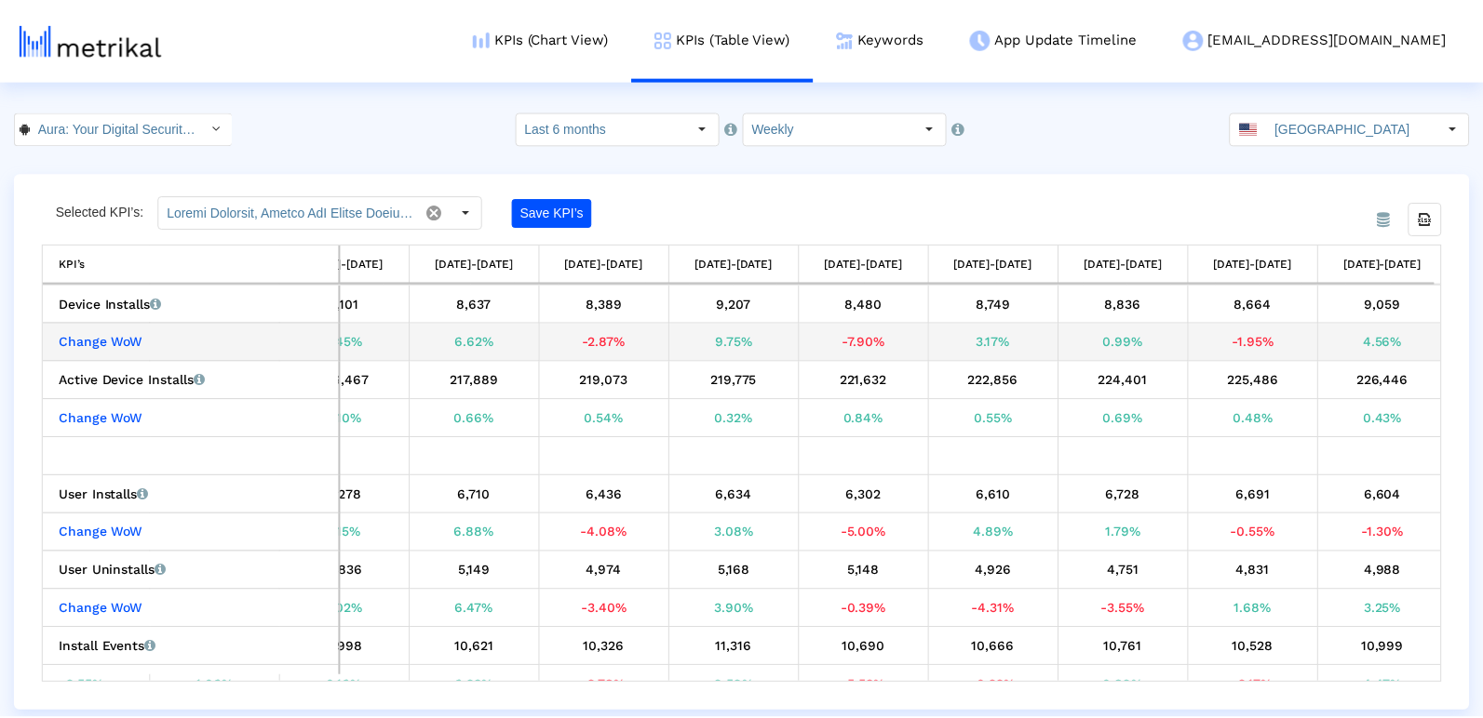
scroll to position [0, 2156]
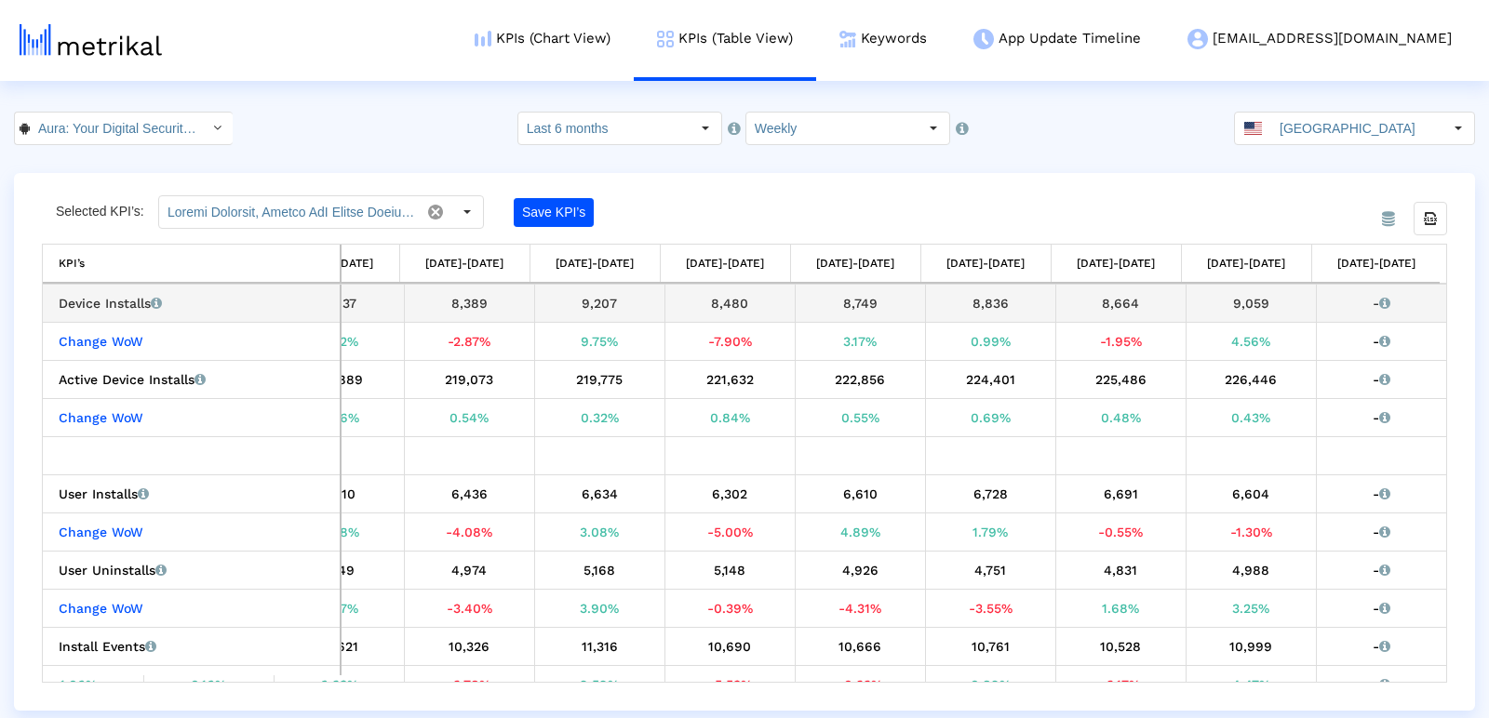
click at [1245, 297] on div "9,059" at bounding box center [1251, 303] width 116 height 24
copy div "9,059"
click at [614, 37] on link "KPIs (Chart View)" at bounding box center [542, 38] width 182 height 77
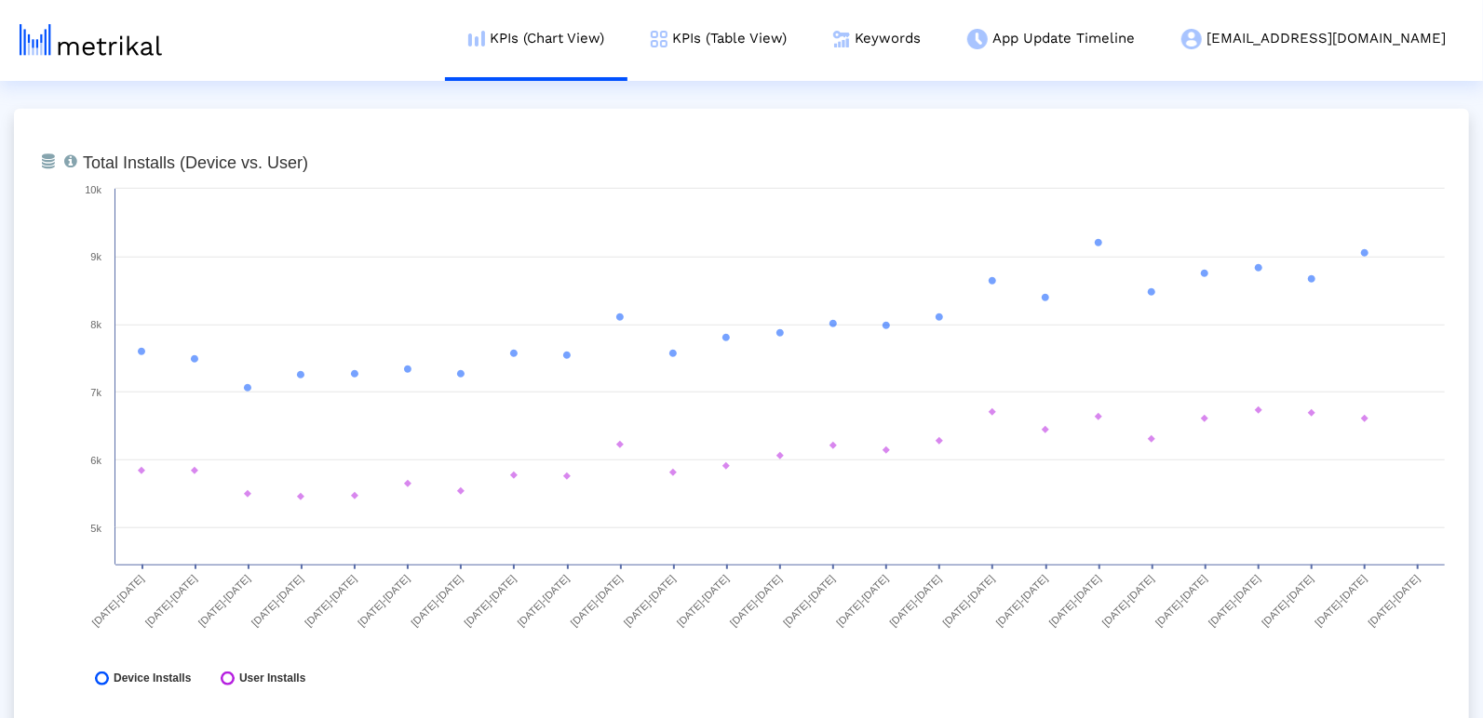
scroll to position [744, 0]
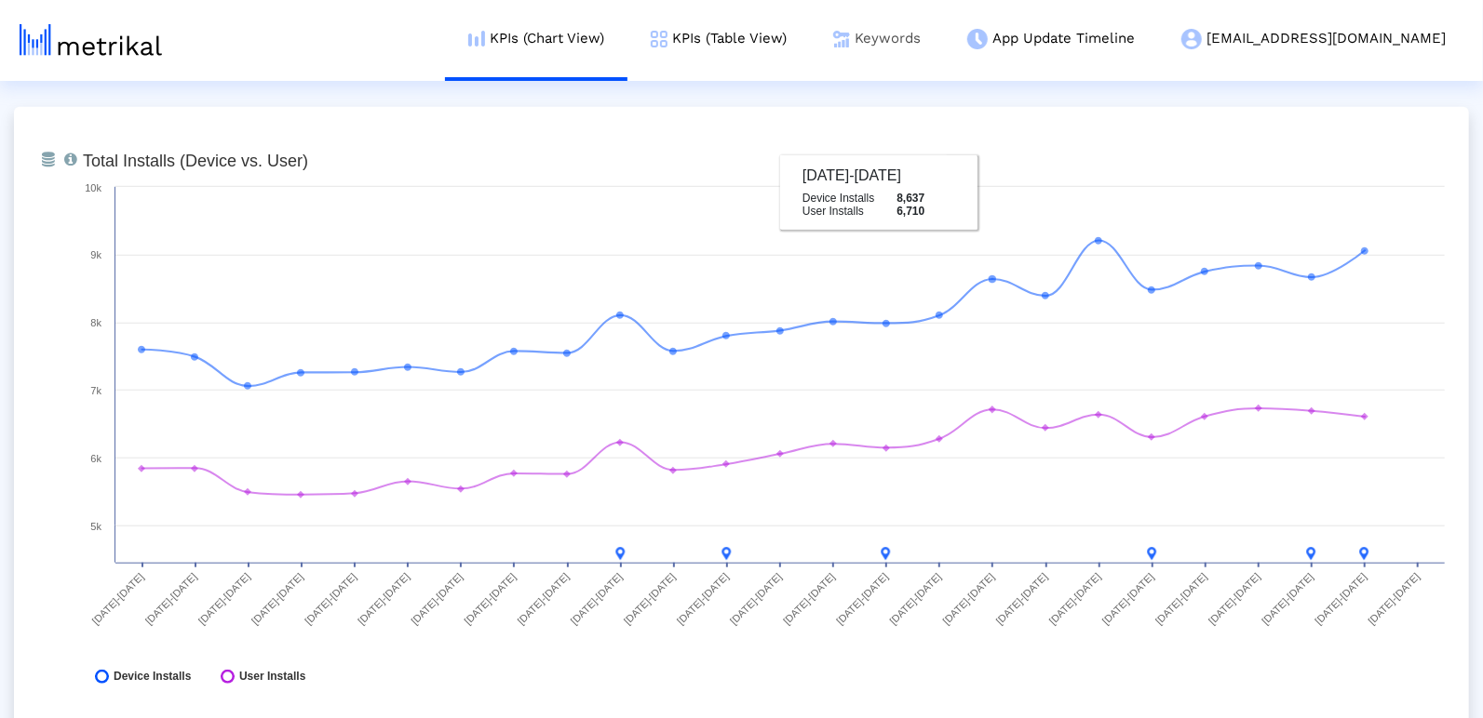
click at [944, 53] on link "Keywords" at bounding box center [877, 38] width 134 height 77
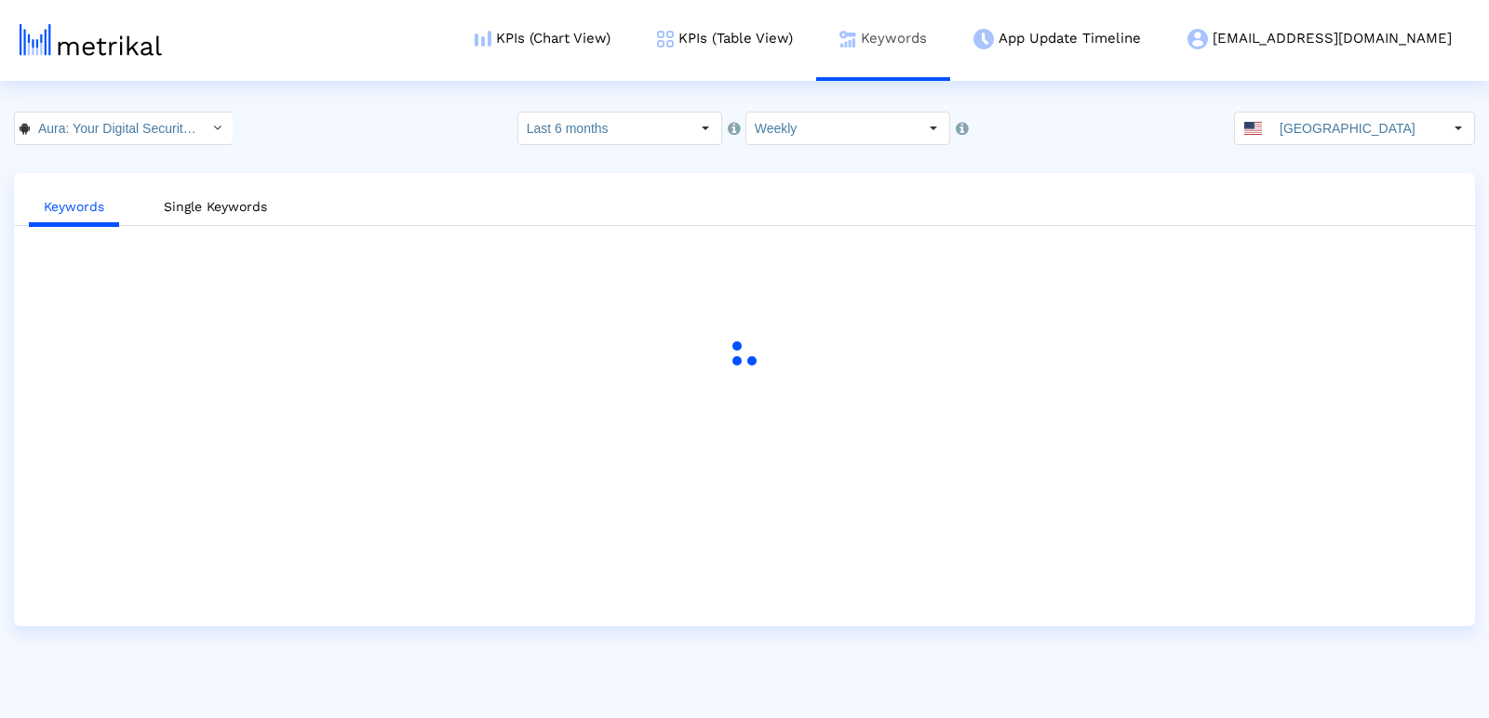
click at [950, 48] on link "Keywords" at bounding box center [883, 38] width 134 height 77
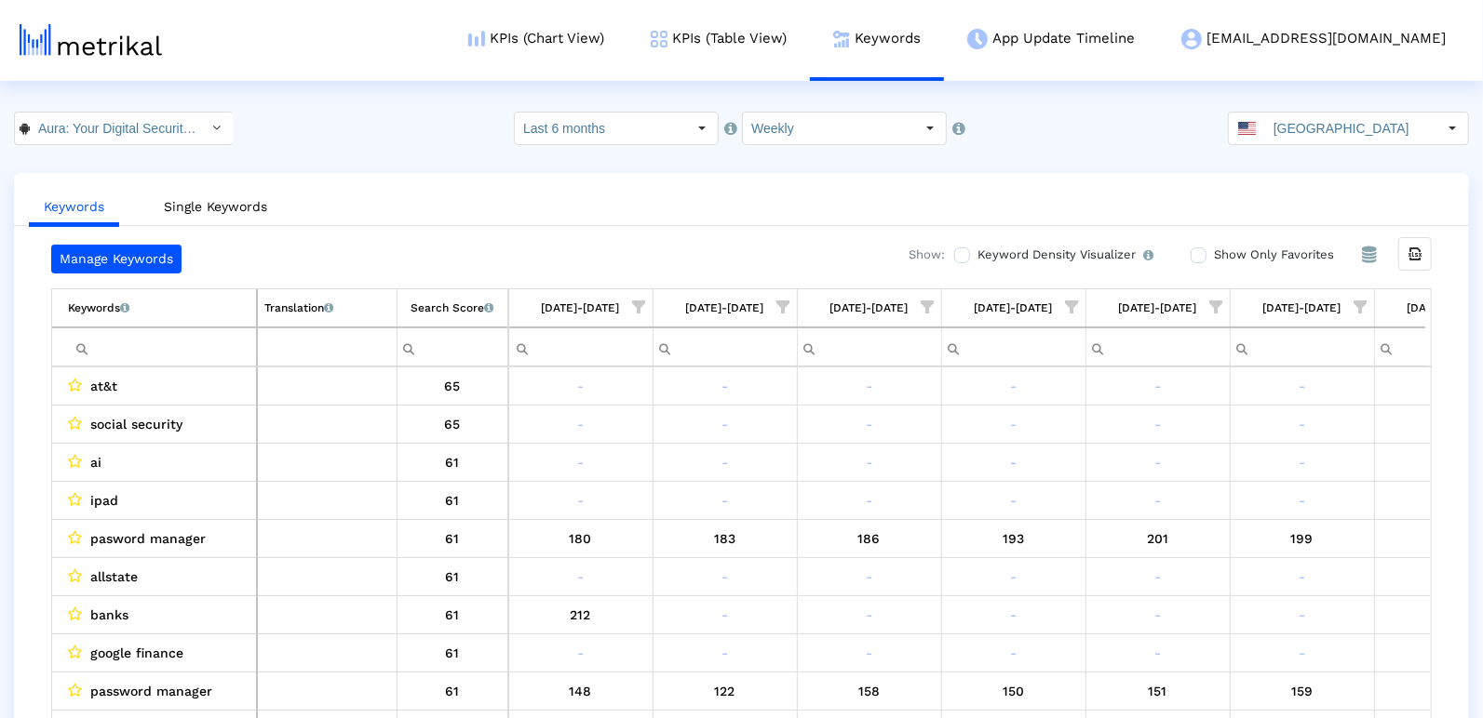
scroll to position [0, 2688]
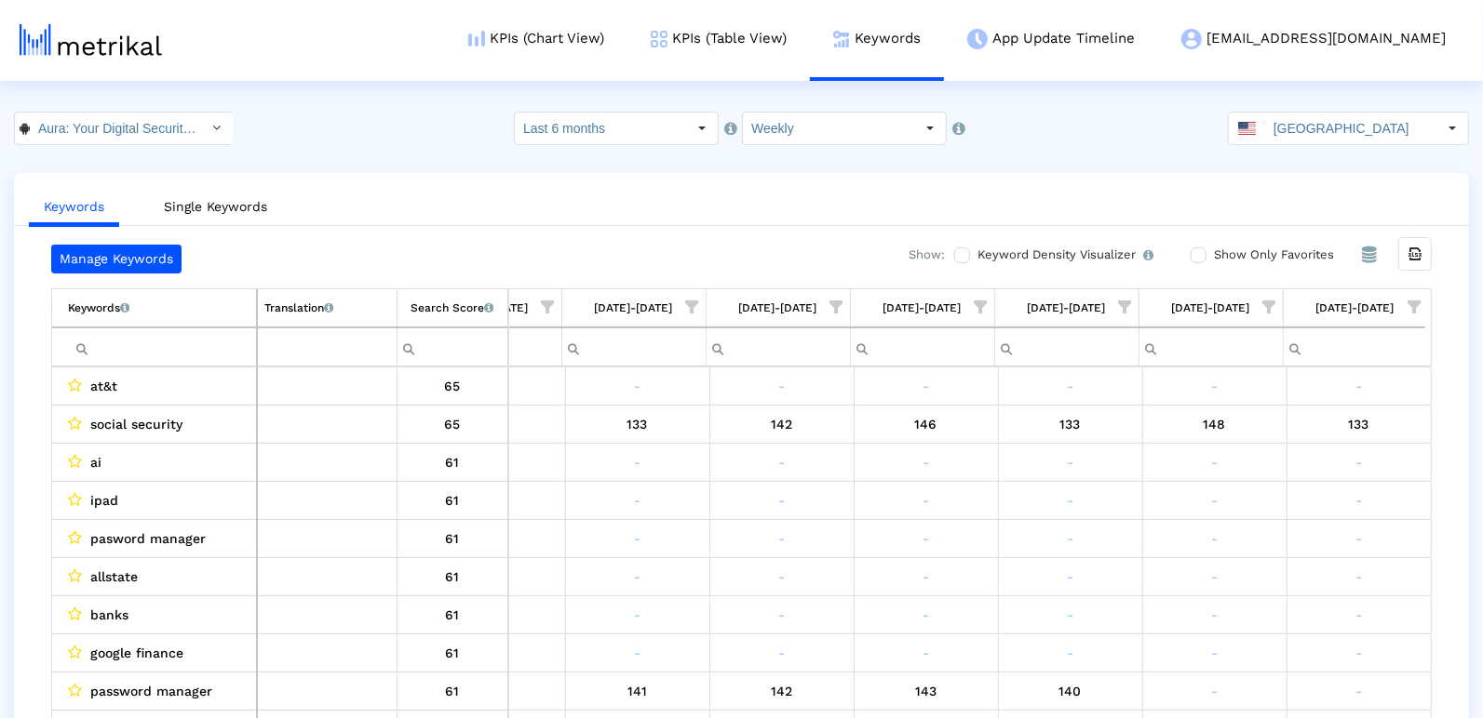
click at [1411, 302] on span "Show filter options for column '08/31/25-09/06/25'" at bounding box center [1413, 307] width 13 height 13
click at [1230, 442] on span "Filter options" at bounding box center [1230, 439] width 20 height 20
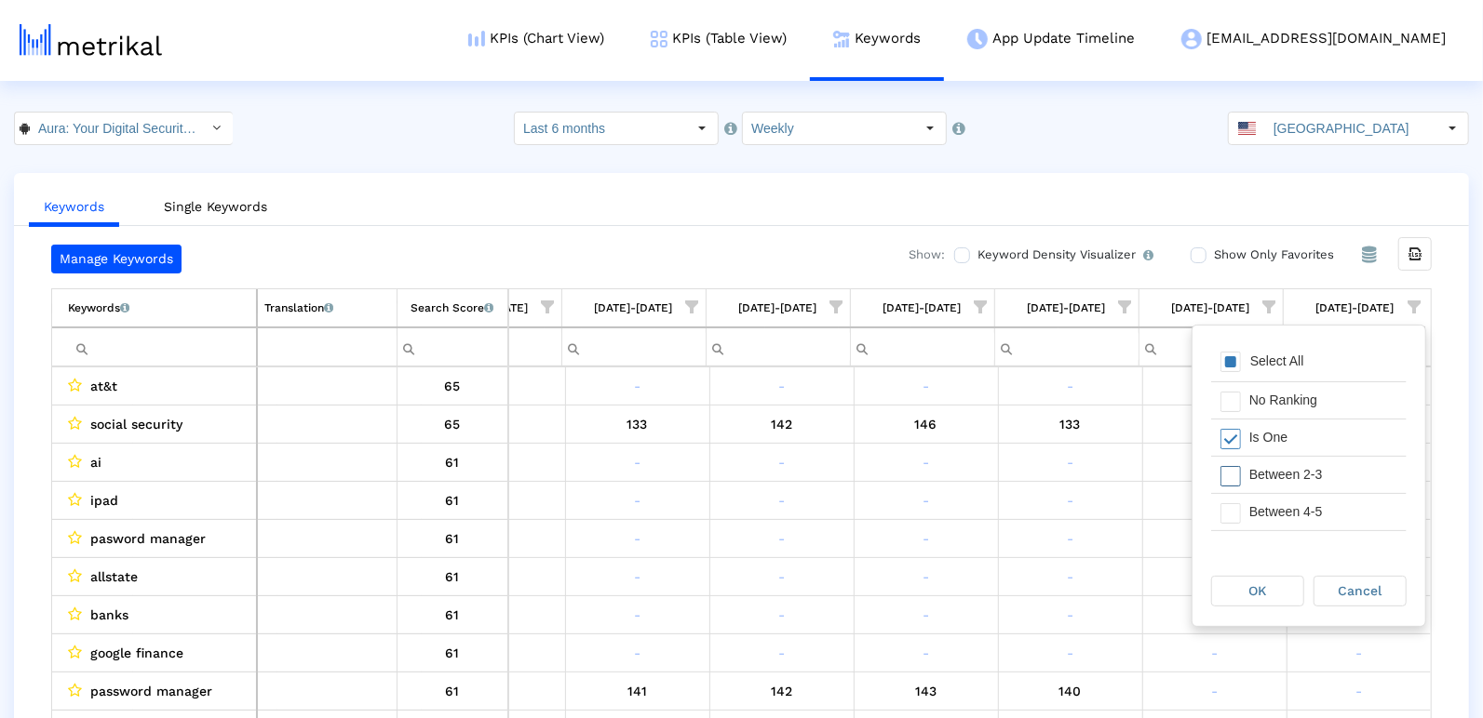
click at [1230, 466] on span "Filter options" at bounding box center [1230, 476] width 20 height 20
click at [1230, 508] on span "Filter options" at bounding box center [1230, 514] width 20 height 20
click at [1233, 508] on span "Filter options" at bounding box center [1230, 518] width 20 height 20
click at [1233, 583] on div "OK" at bounding box center [1257, 591] width 91 height 29
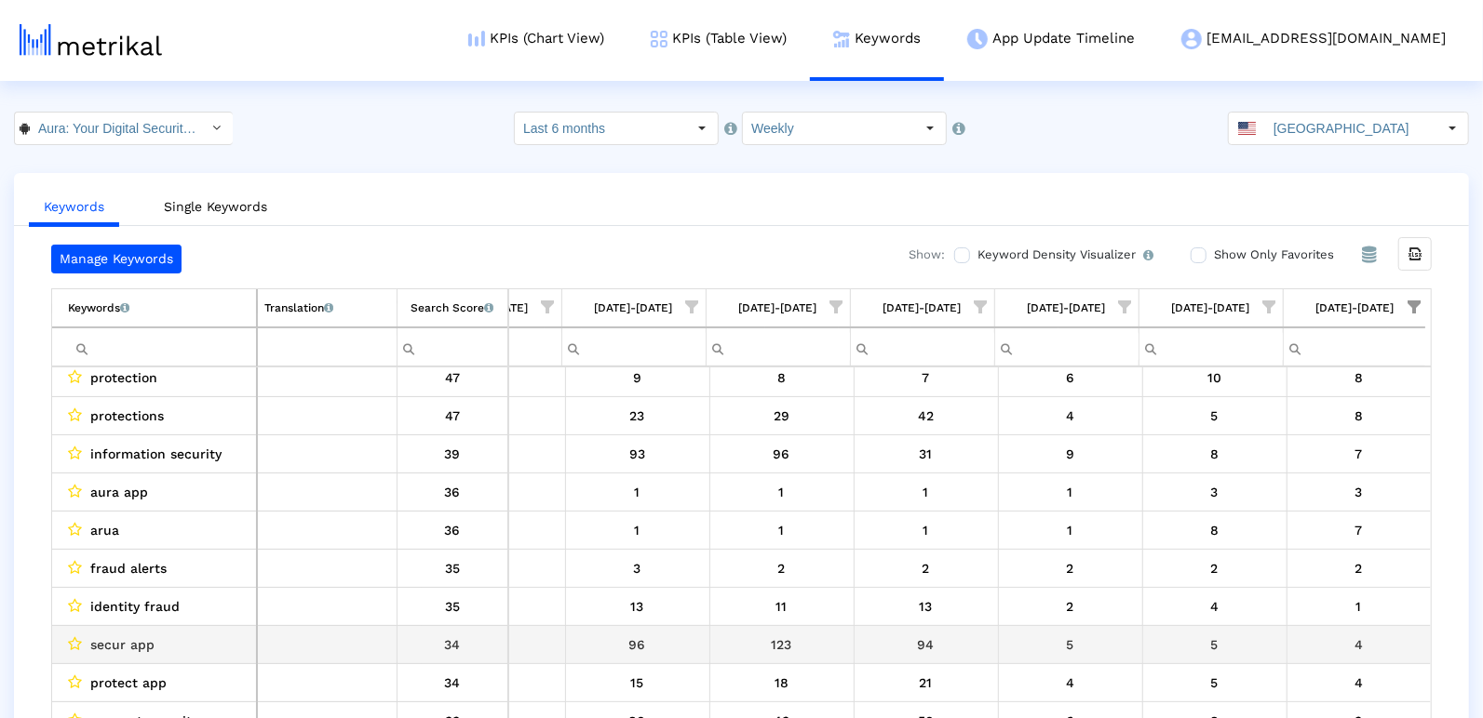
scroll to position [160, 0]
